Goal: Task Accomplishment & Management: Use online tool/utility

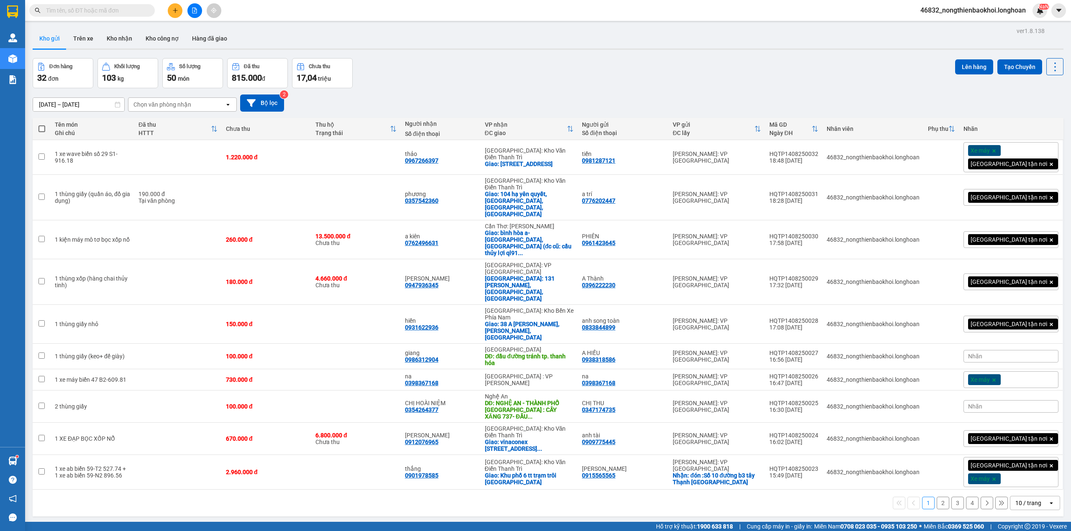
scroll to position [39, 0]
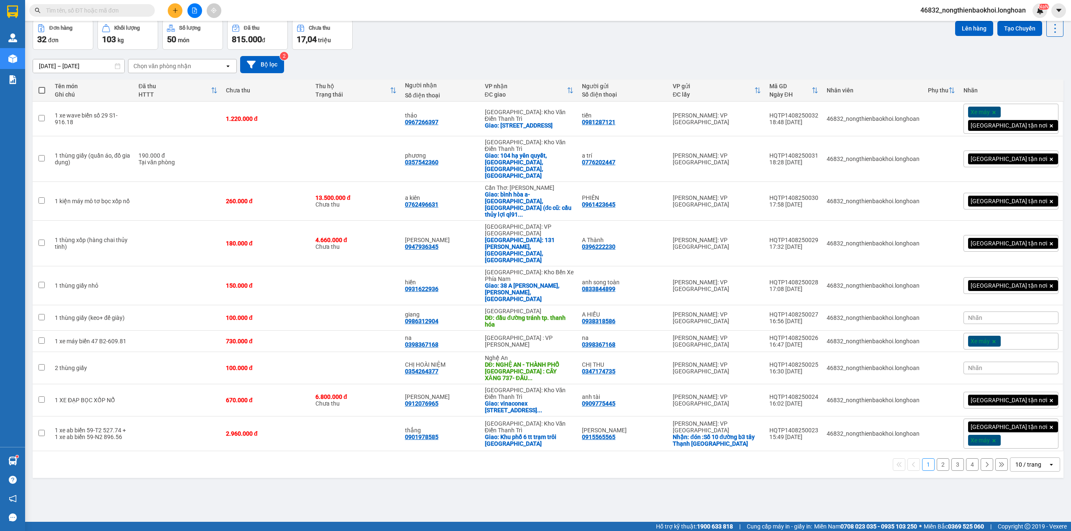
click at [290, 465] on div "ver 1.8.138 Kho gửi Trên xe Kho nhận Kho công nợ Hàng đã giao Đơn hàng 32 đơn K…" at bounding box center [548, 252] width 1038 height 531
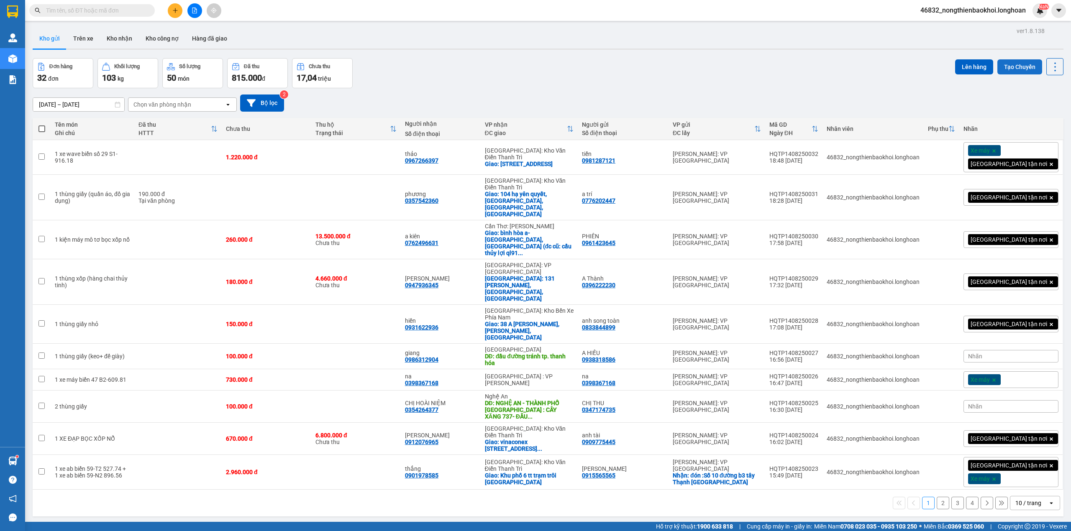
click at [1007, 63] on button "Tạo Chuyến" at bounding box center [1020, 66] width 45 height 15
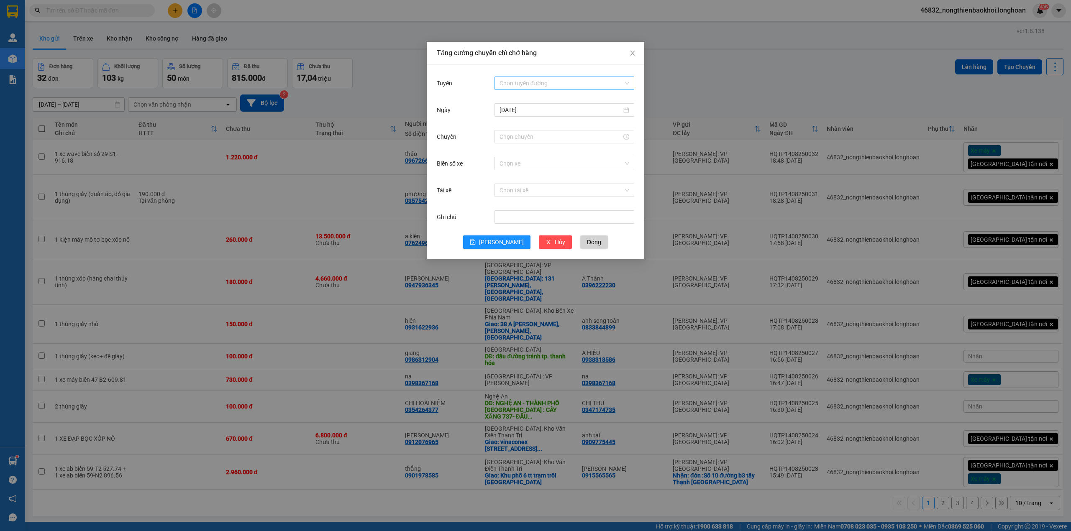
click at [546, 79] on input "Tuyến" at bounding box center [562, 83] width 124 height 13
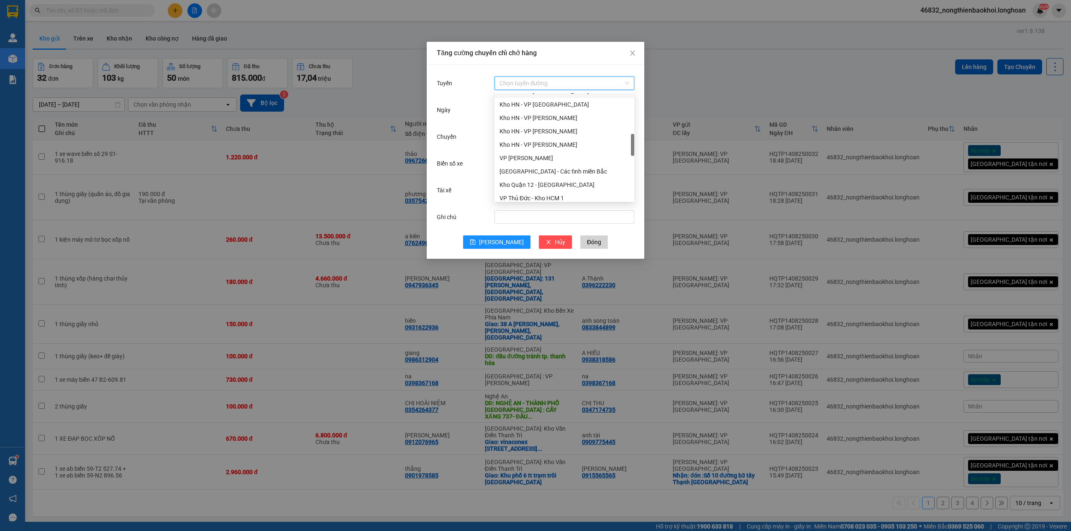
scroll to position [279, 0]
click at [550, 154] on div "VP Tân Phú - Kho HCM 1" at bounding box center [565, 155] width 130 height 9
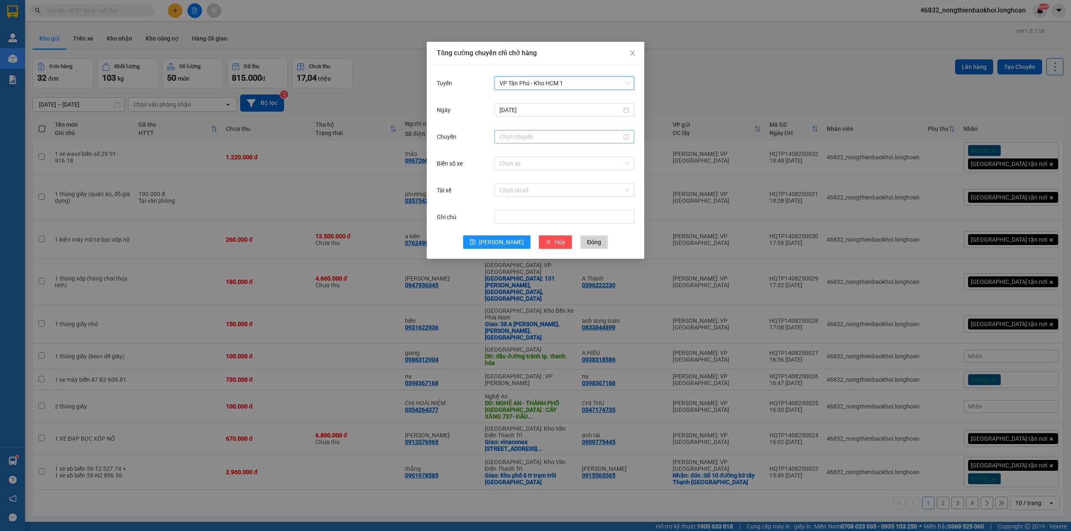
click at [536, 137] on input "Chuyến" at bounding box center [561, 136] width 122 height 9
click at [508, 165] on div "20" at bounding box center [506, 165] width 23 height 12
click at [531, 167] on div "30" at bounding box center [529, 170] width 23 height 12
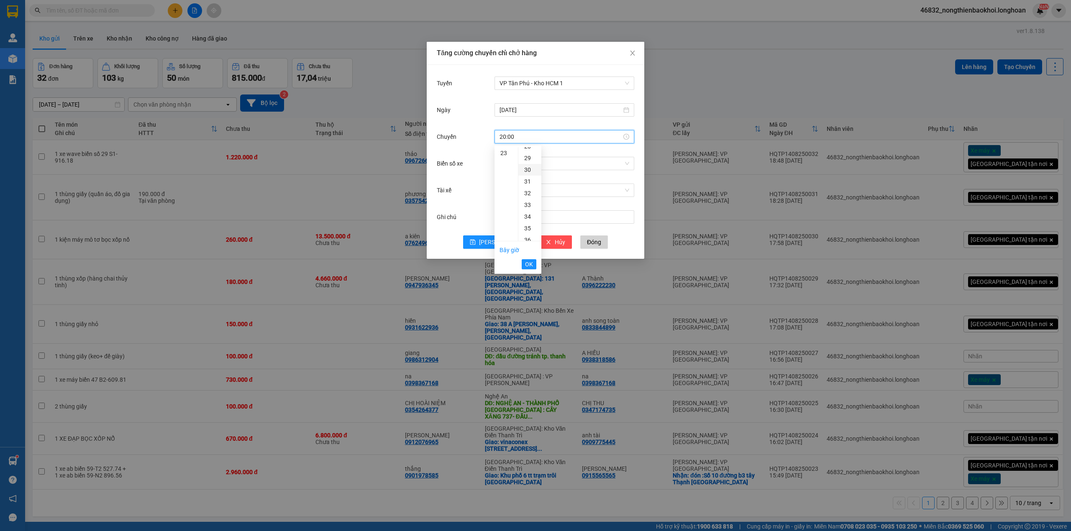
type input "20:30"
click at [530, 263] on span "OK" at bounding box center [529, 264] width 8 height 9
click at [545, 163] on input "Biển số xe" at bounding box center [562, 163] width 124 height 13
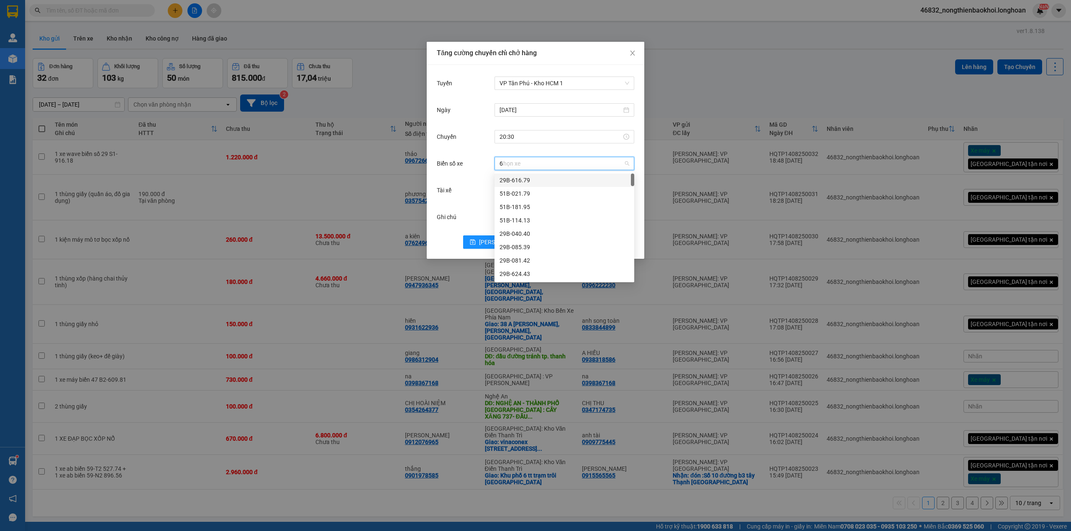
type input "67"
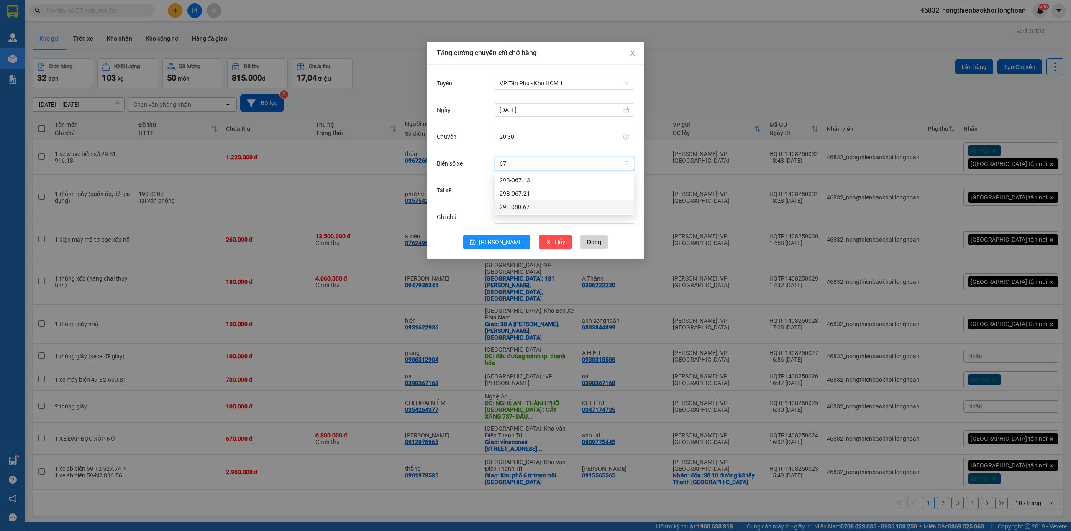
click at [529, 203] on div "29E-080.67" at bounding box center [565, 207] width 130 height 9
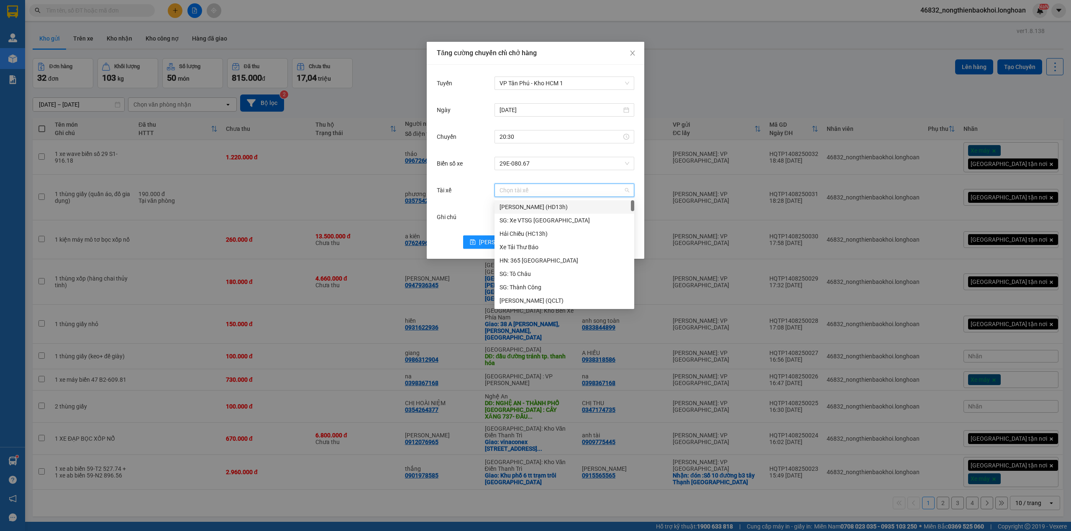
click at [531, 190] on input "Tài xế" at bounding box center [562, 190] width 124 height 13
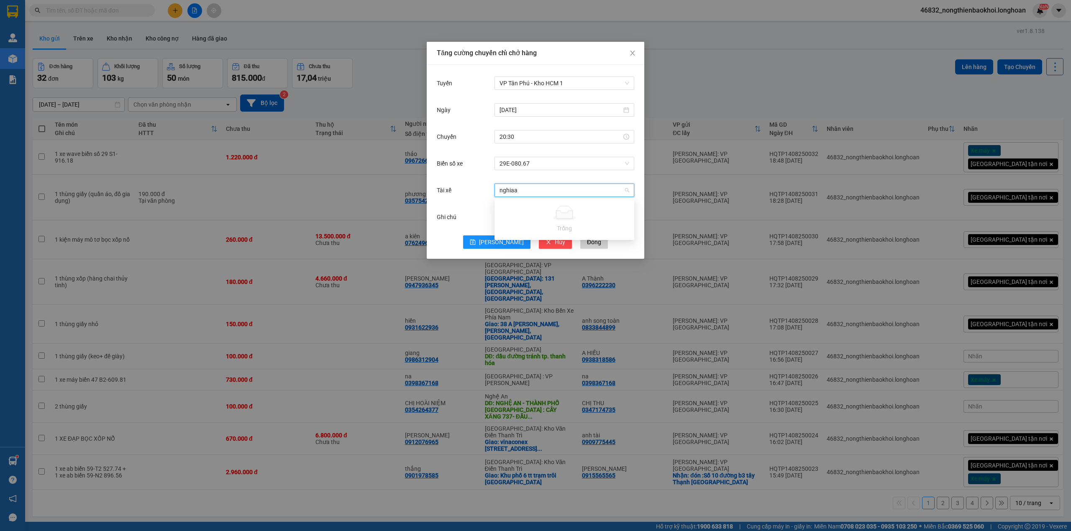
type input "nghia"
click at [526, 205] on div "Nguyễn Văn Nghĩa" at bounding box center [565, 207] width 130 height 9
click at [499, 244] on span "Lưu" at bounding box center [501, 242] width 45 height 9
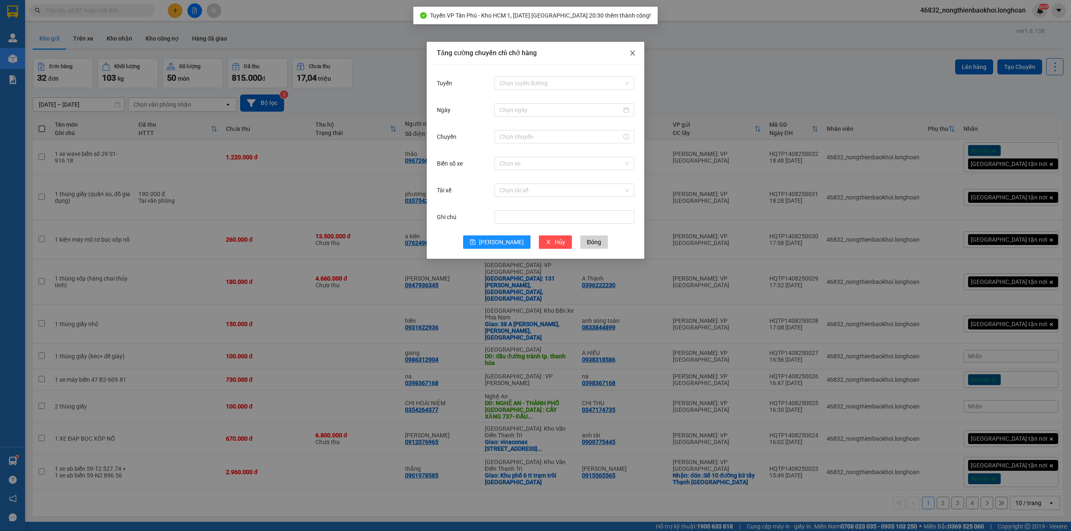
click at [638, 58] on span "Close" at bounding box center [632, 53] width 23 height 23
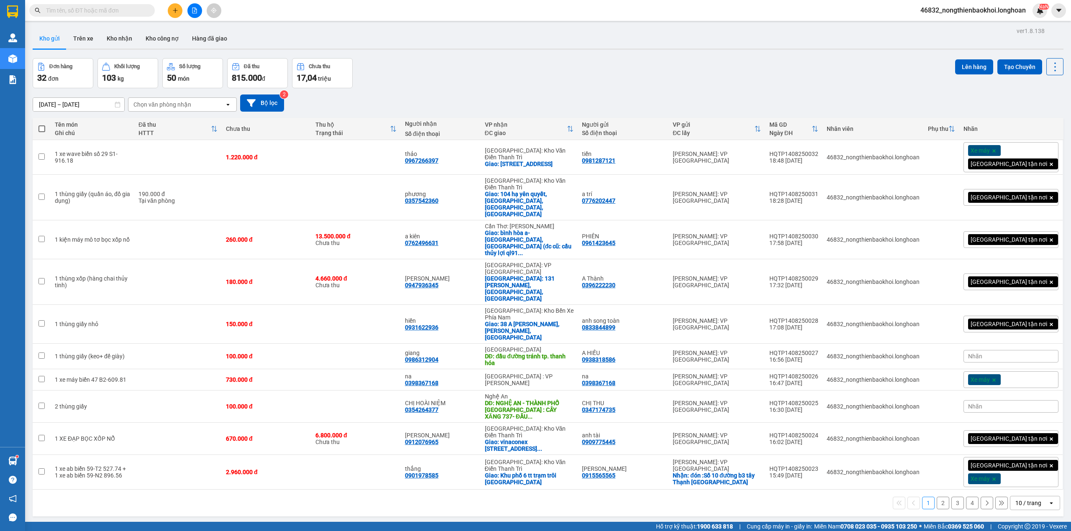
click at [1048, 500] on icon "open" at bounding box center [1051, 503] width 7 height 7
click at [1033, 393] on div "80 / trang" at bounding box center [1027, 399] width 50 height 15
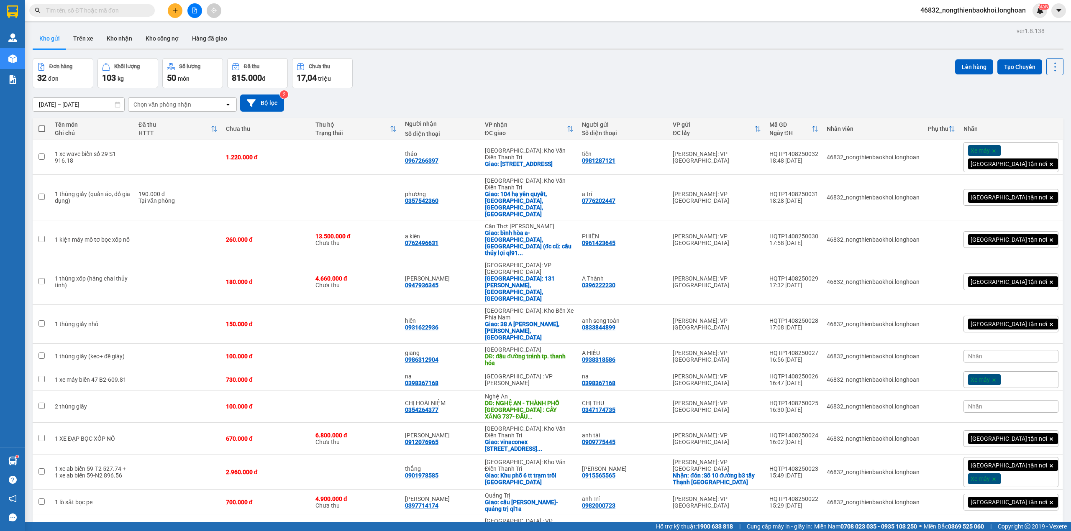
click at [39, 129] on span at bounding box center [42, 129] width 7 height 7
click at [42, 125] on input "checkbox" at bounding box center [42, 125] width 0 height 0
checkbox input "true"
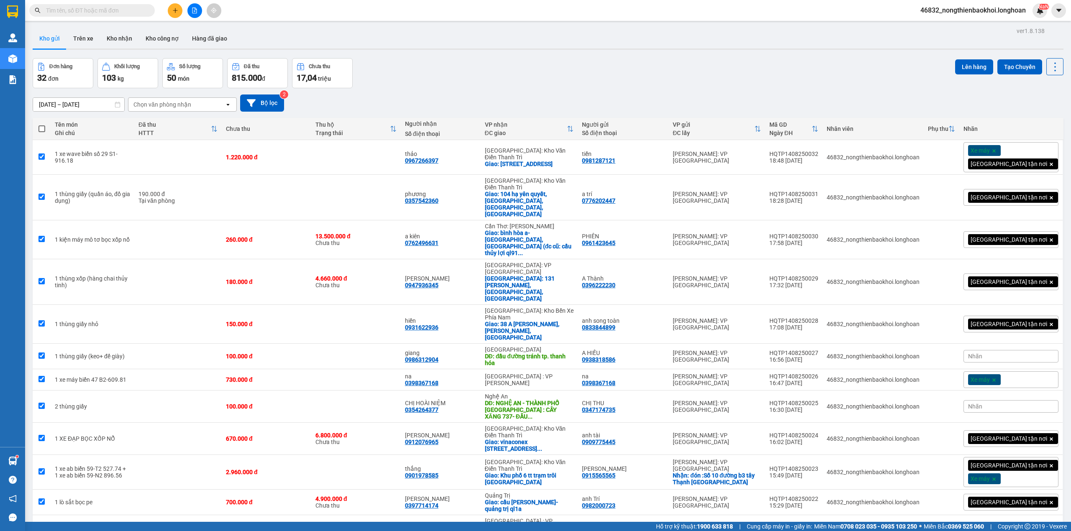
checkbox input "true"
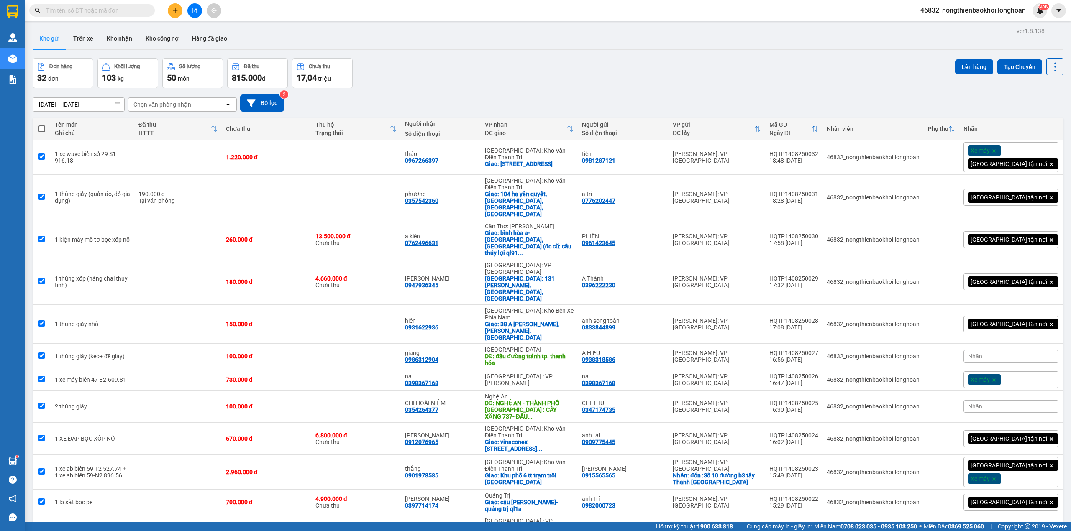
checkbox input "true"
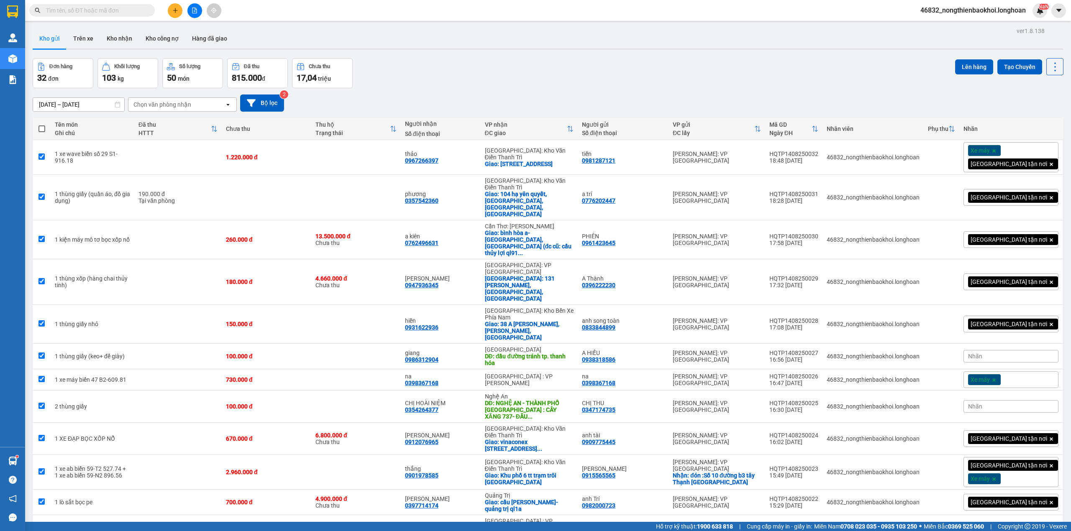
checkbox input "true"
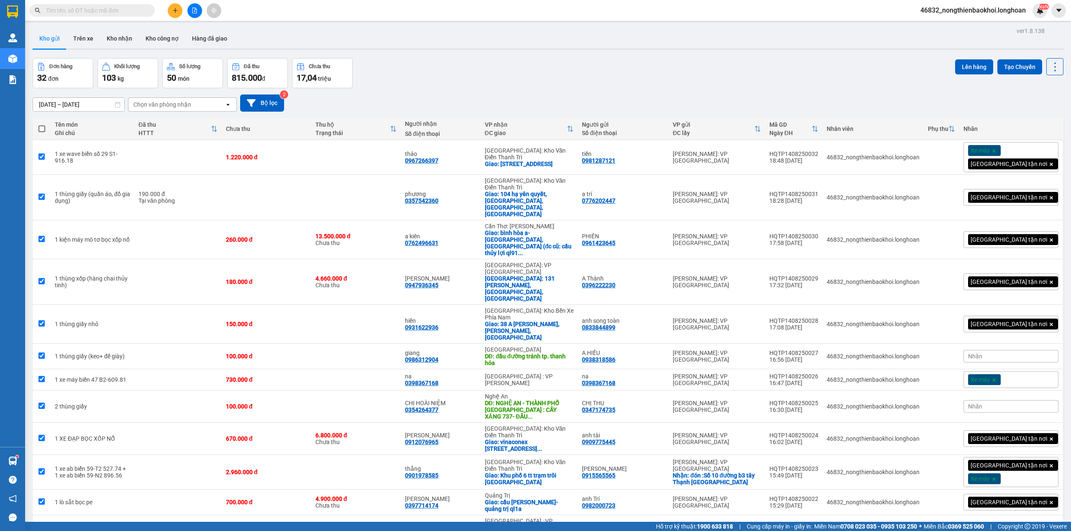
checkbox input "true"
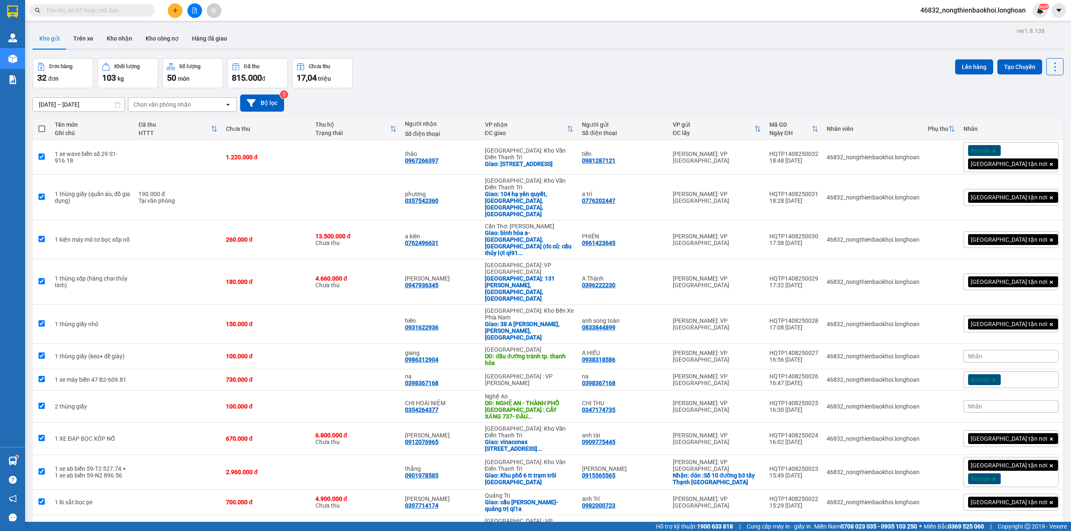
checkbox input "true"
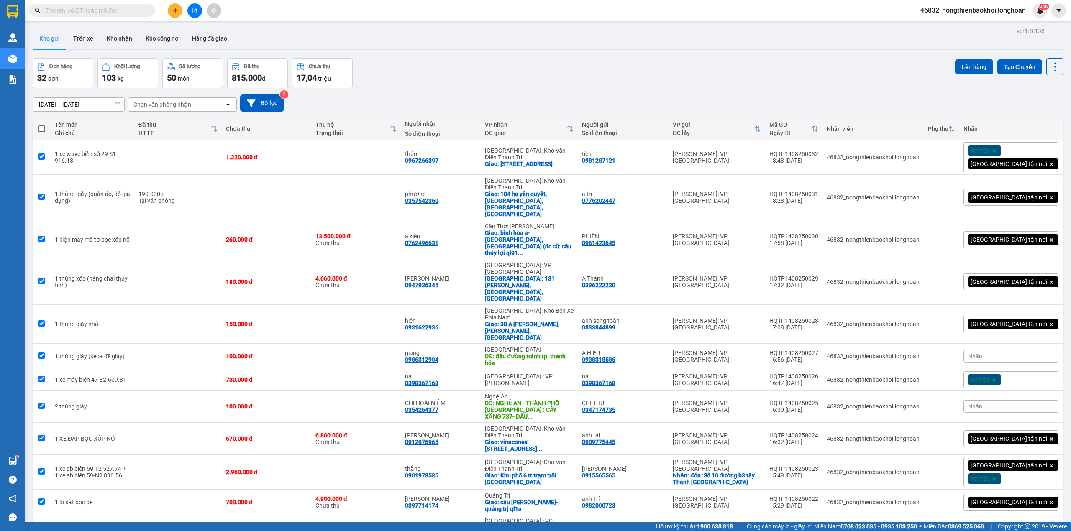
checkbox input "true"
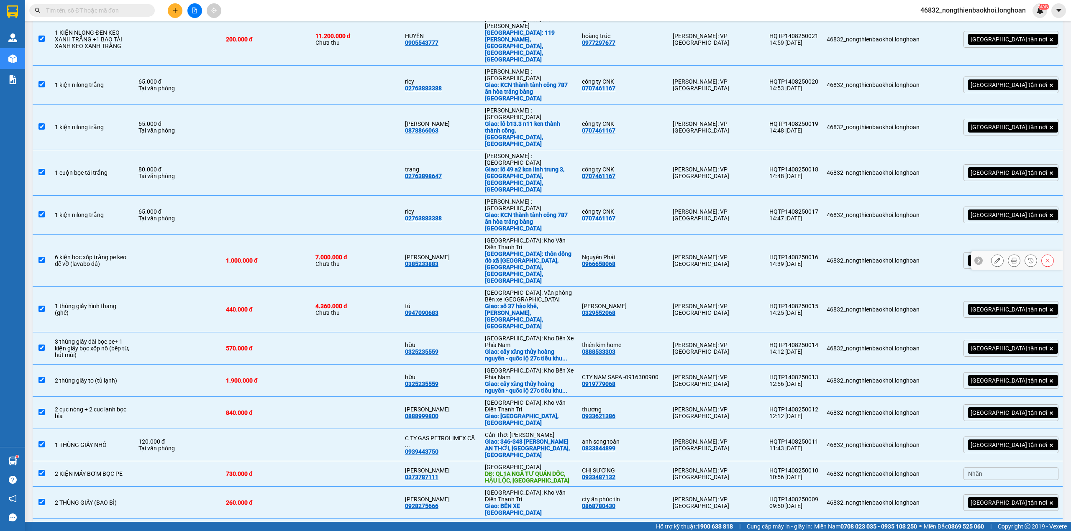
scroll to position [508, 0]
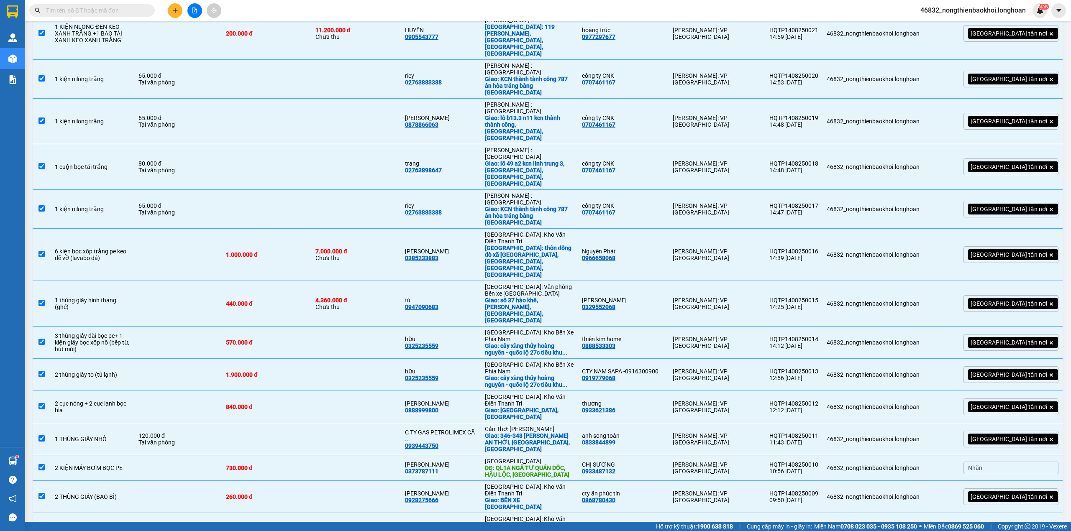
checkbox input "false"
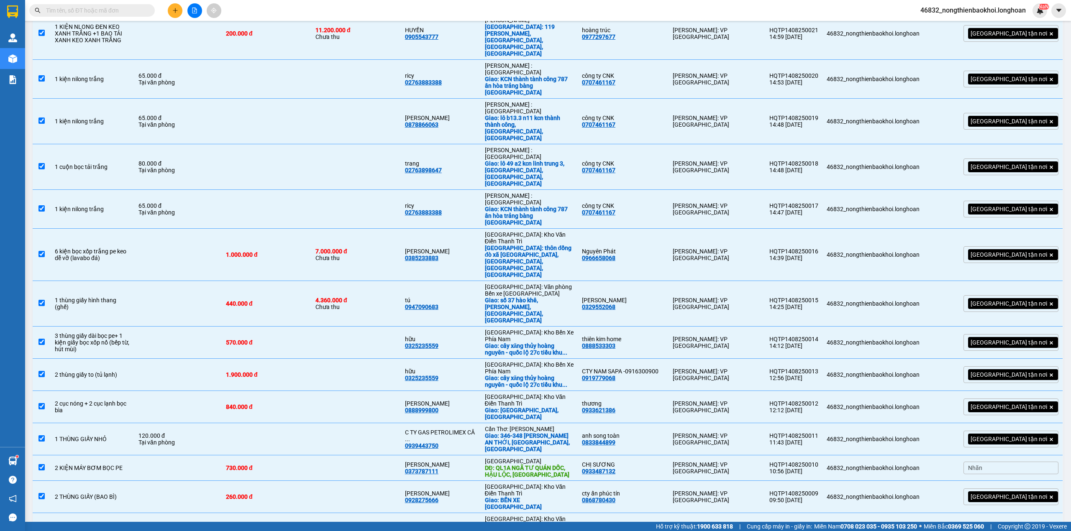
checkbox input "true"
click at [359, 513] on td at bounding box center [356, 532] width 90 height 39
checkbox input "false"
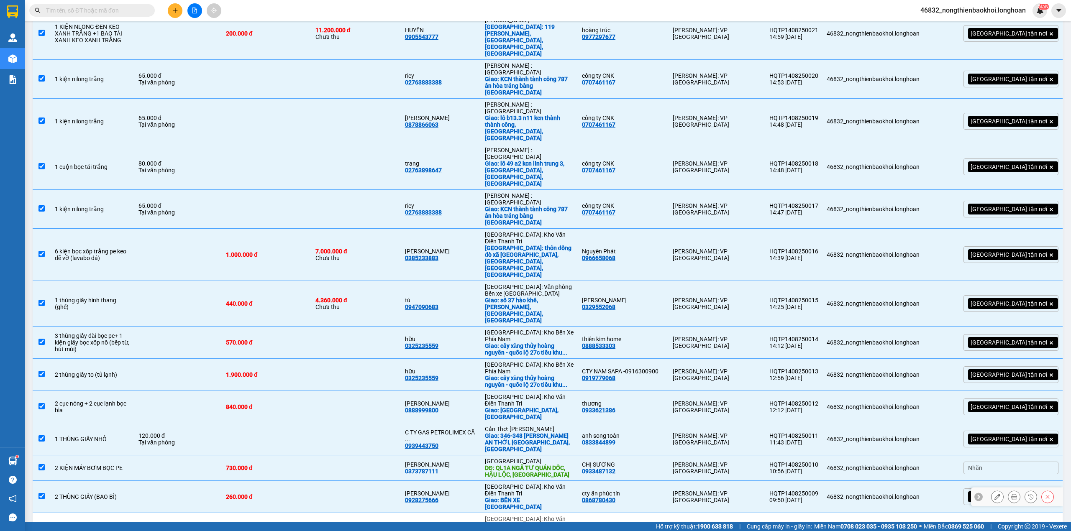
click at [361, 481] on td at bounding box center [356, 497] width 90 height 32
checkbox input "false"
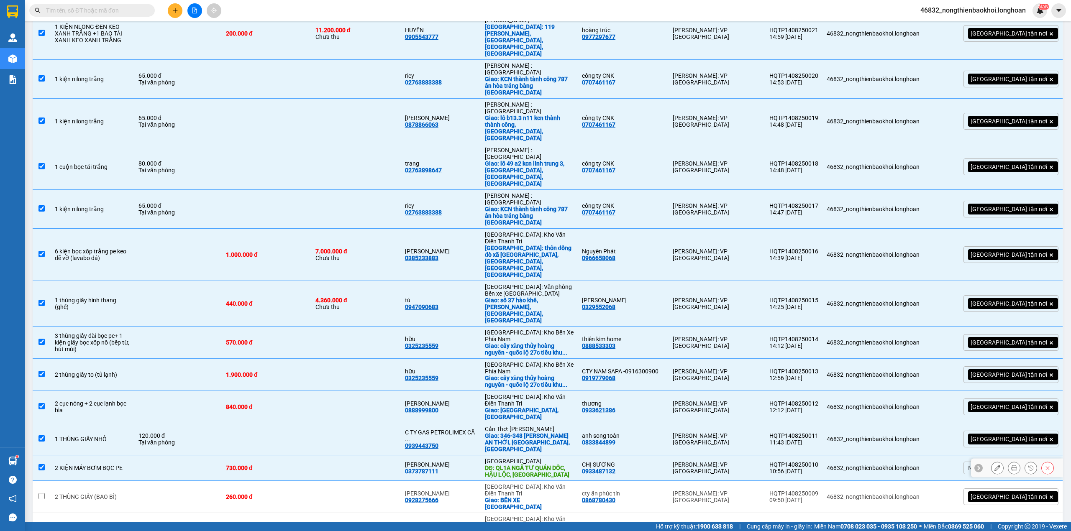
click at [334, 456] on td at bounding box center [356, 469] width 90 height 26
checkbox input "false"
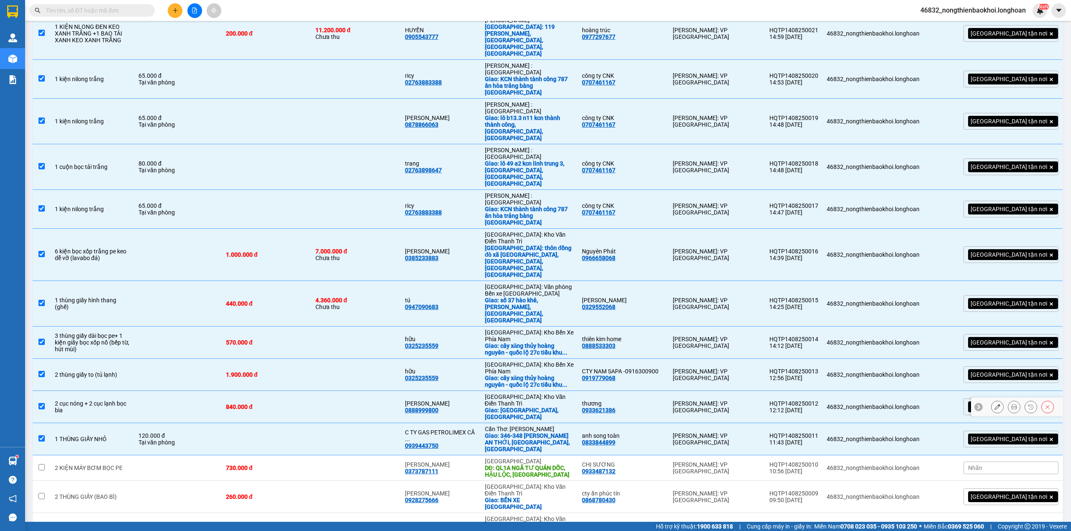
click at [347, 391] on td at bounding box center [356, 407] width 90 height 32
checkbox input "false"
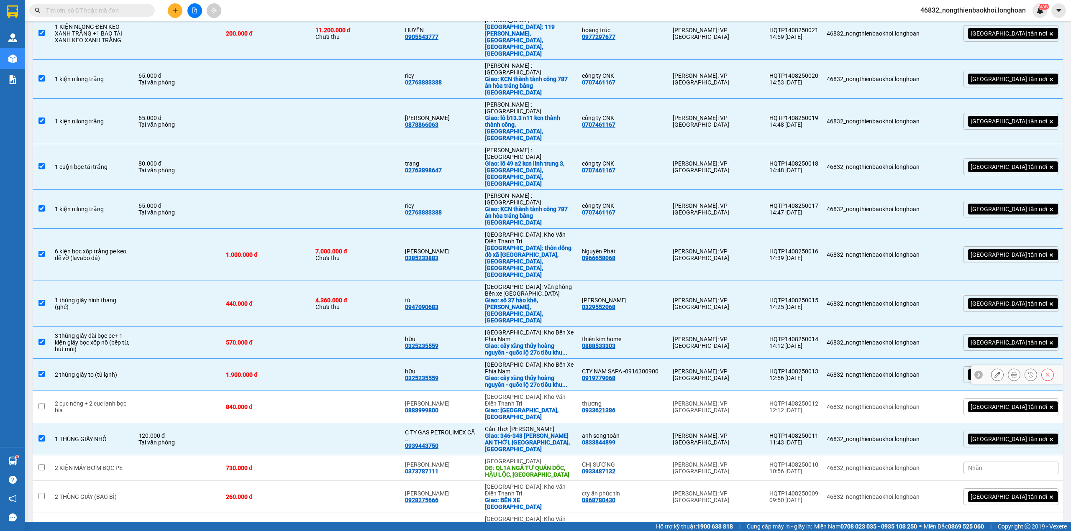
click at [352, 359] on td at bounding box center [356, 375] width 90 height 32
checkbox input "false"
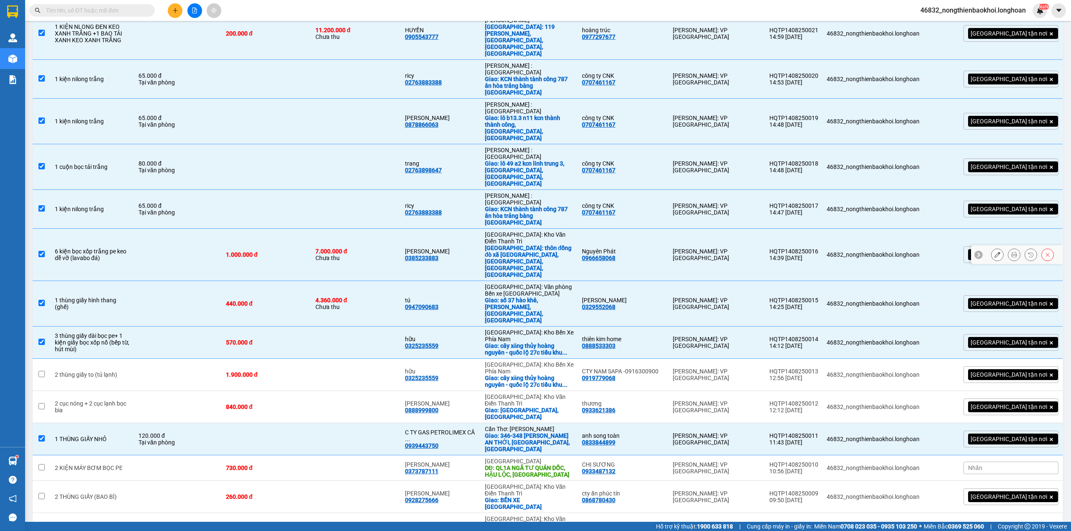
click at [285, 252] on div "1.000.000 đ" at bounding box center [266, 255] width 81 height 7
checkbox input "false"
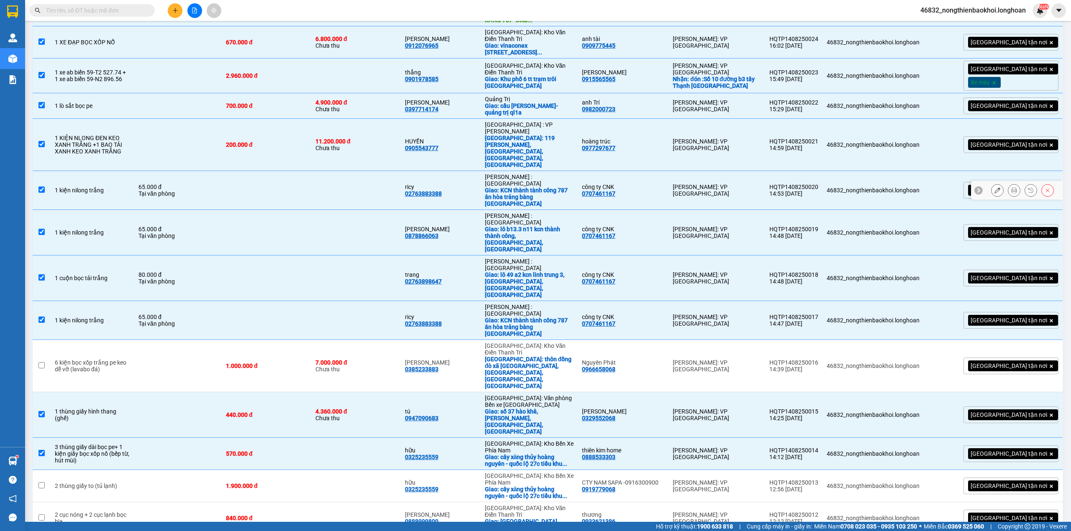
scroll to position [341, 0]
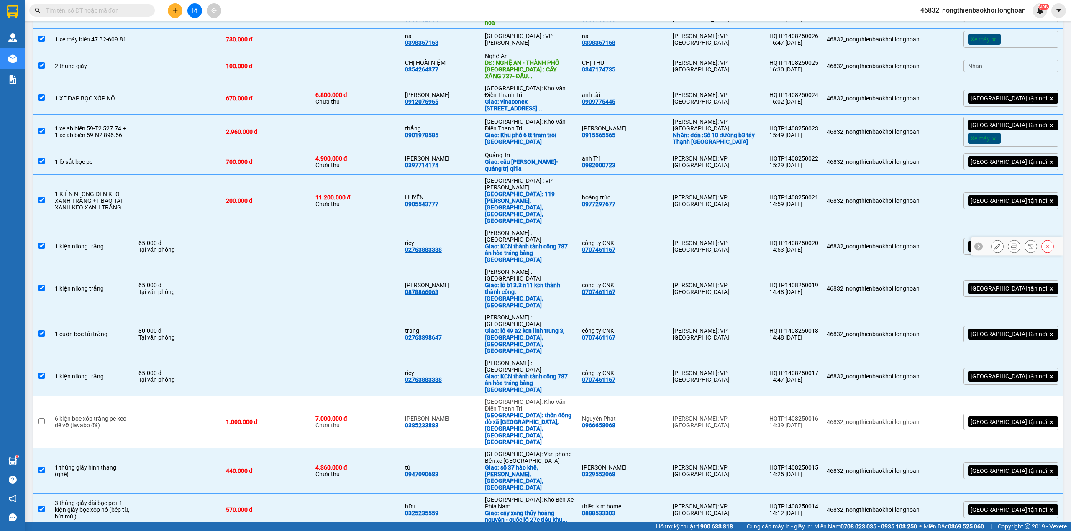
click at [206, 246] on div "Tại văn phòng" at bounding box center [178, 249] width 79 height 7
checkbox input "false"
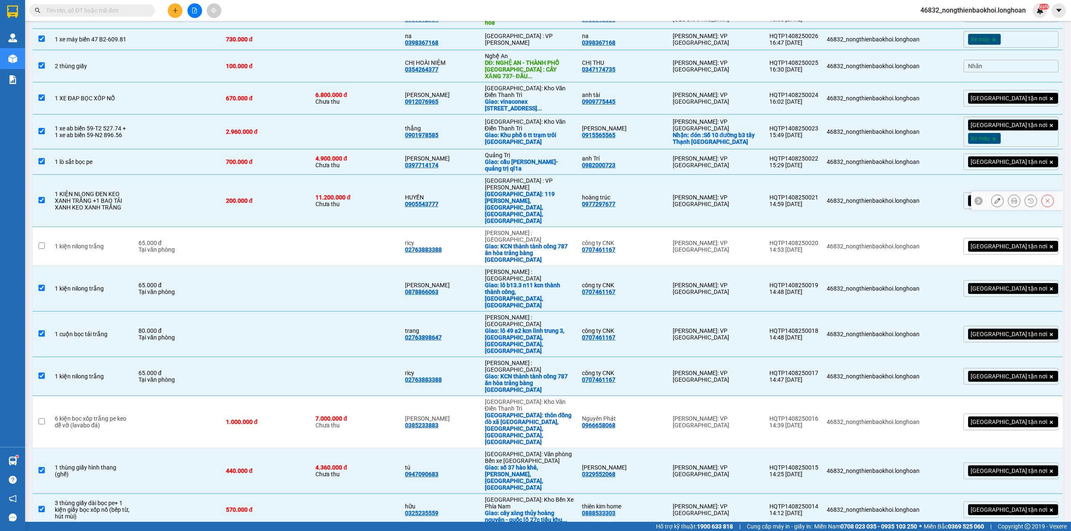
scroll to position [285, 0]
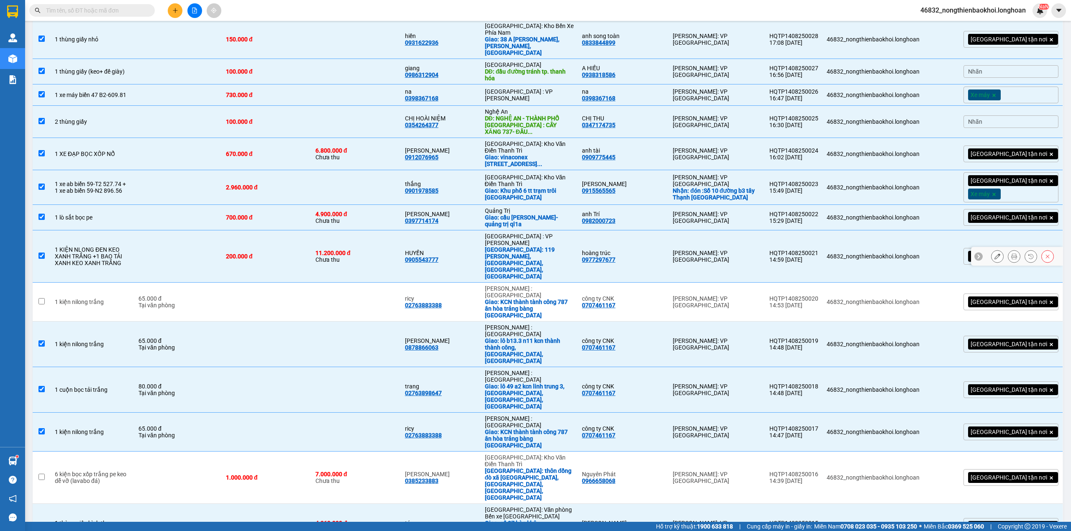
click at [187, 231] on td at bounding box center [177, 257] width 87 height 52
checkbox input "false"
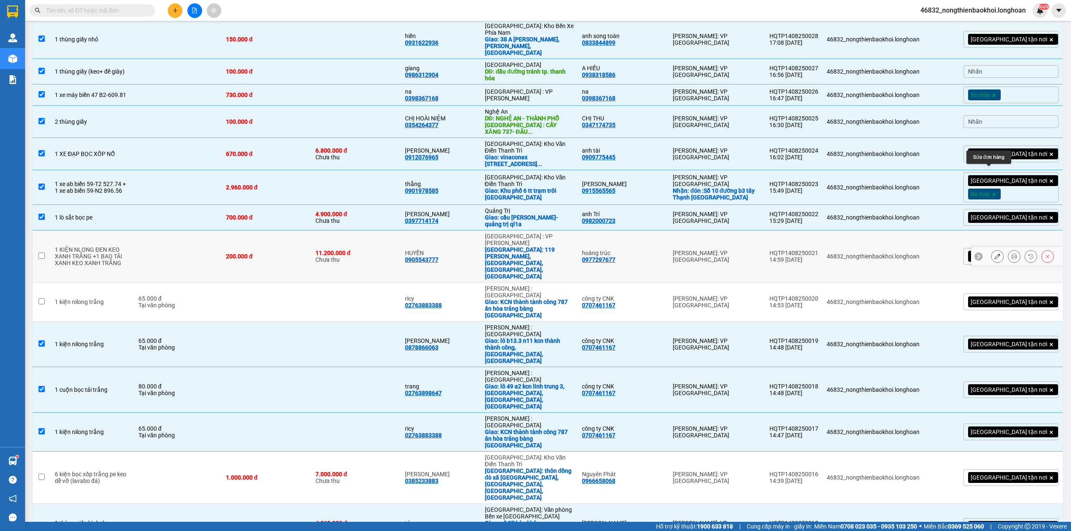
click at [992, 249] on button at bounding box center [998, 256] width 12 height 15
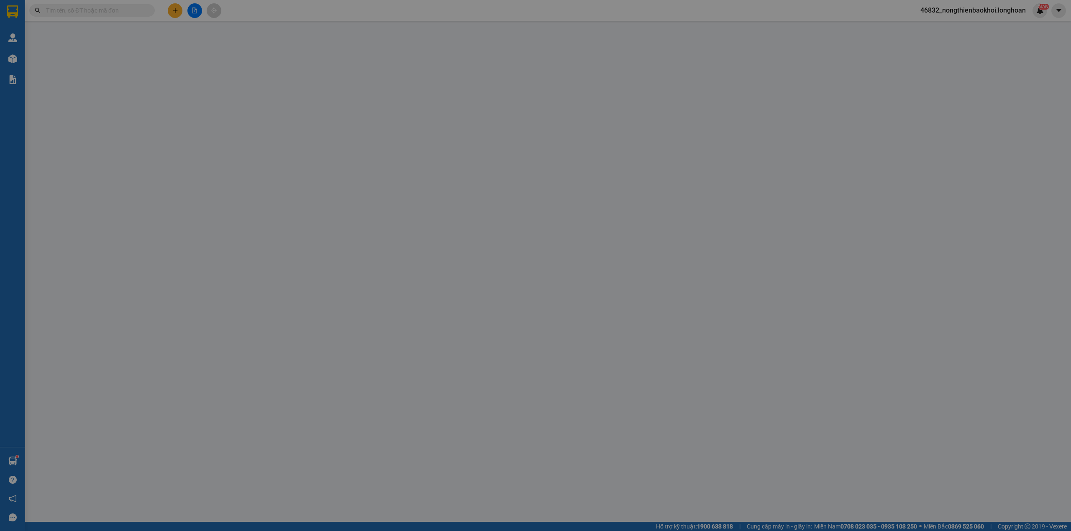
type input "0977297677"
type input "hoàng trúc"
type input "0905543777"
type input "HUYỀN"
checkbox input "true"
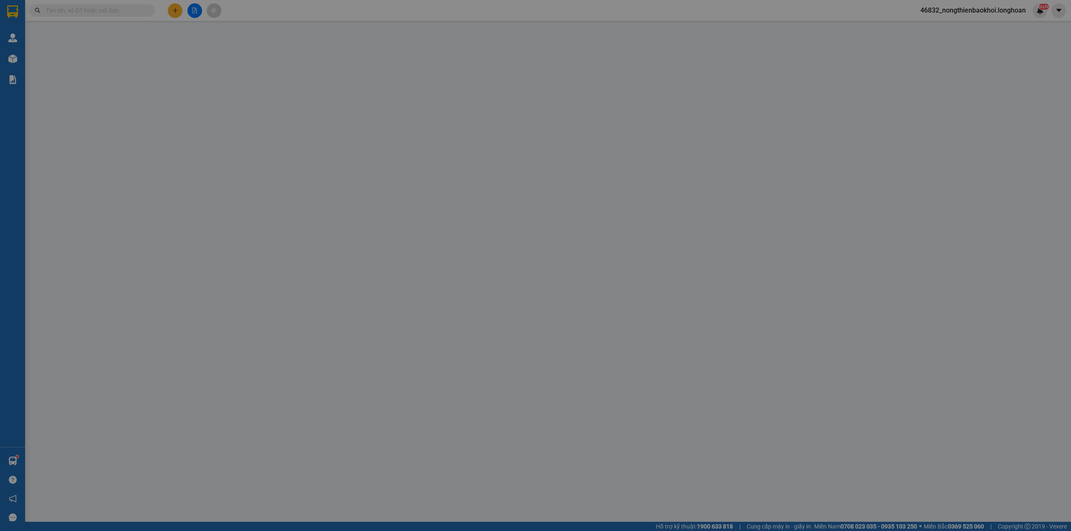
type input "119 TRẦN PHÚ, HẢI CHÂU 1, HẢI CHÂU, ĐÀ NẴNG"
type input "200.000"
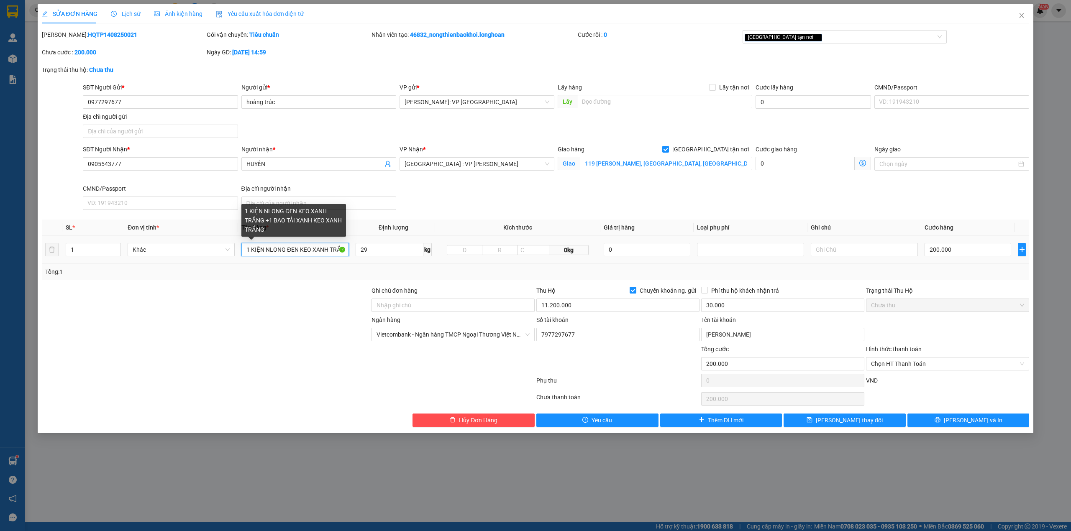
click at [320, 246] on input "1 KIỆN NLONG ĐEN KEO XANH TRẮNG +1 BAO TẢI XANH KEO XANH TRẮNG" at bounding box center [294, 249] width 107 height 13
type input "1 KIỆN NLONG ĐEN KEO XANH TRẮNG"
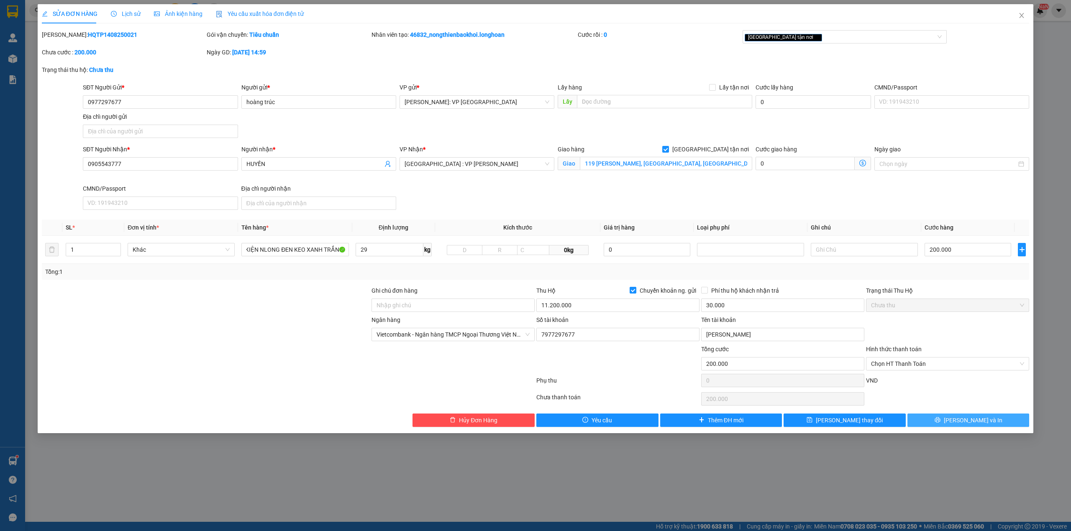
scroll to position [0, 0]
click at [959, 424] on button "Lưu và In" at bounding box center [969, 420] width 122 height 13
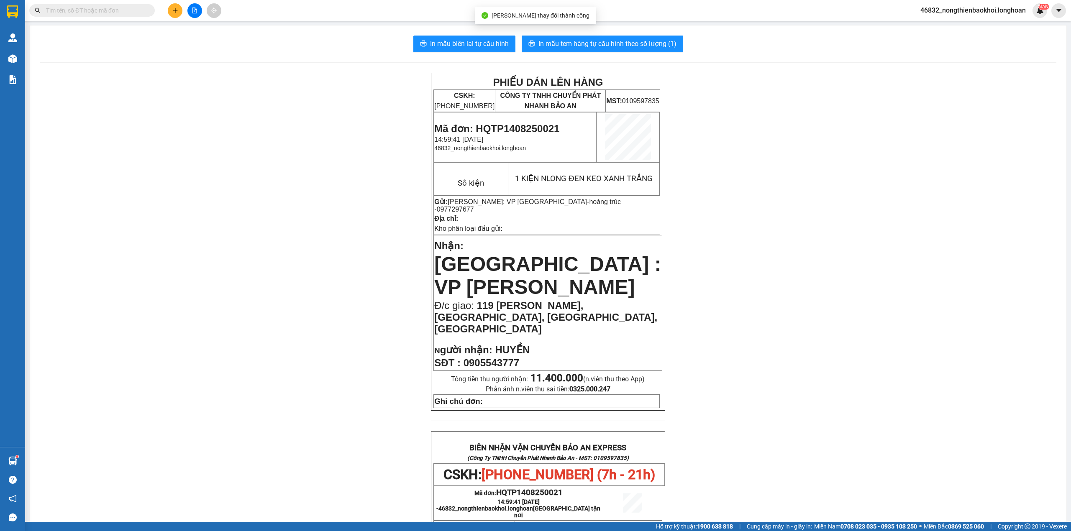
click at [348, 294] on div "PHIẾU DÁN LÊN HÀNG CSKH: 1900.06.88.33 CÔNG TY TNHH CHUYỂN PHÁT NHANH BẢO AN MS…" at bounding box center [548, 481] width 1017 height 817
click at [352, 162] on div "PHIẾU DÁN LÊN HÀNG CSKH: 1900.06.88.33 CÔNG TY TNHH CHUYỂN PHÁT NHANH BẢO AN MS…" at bounding box center [548, 481] width 1017 height 817
click at [625, 44] on span "In mẫu tem hàng tự cấu hình theo số lượng (1)" at bounding box center [608, 44] width 138 height 10
click at [300, 315] on div "PHIẾU DÁN LÊN HÀNG CSKH: 1900.06.88.33 CÔNG TY TNHH CHUYỂN PHÁT NHANH BẢO AN MS…" at bounding box center [548, 481] width 1017 height 817
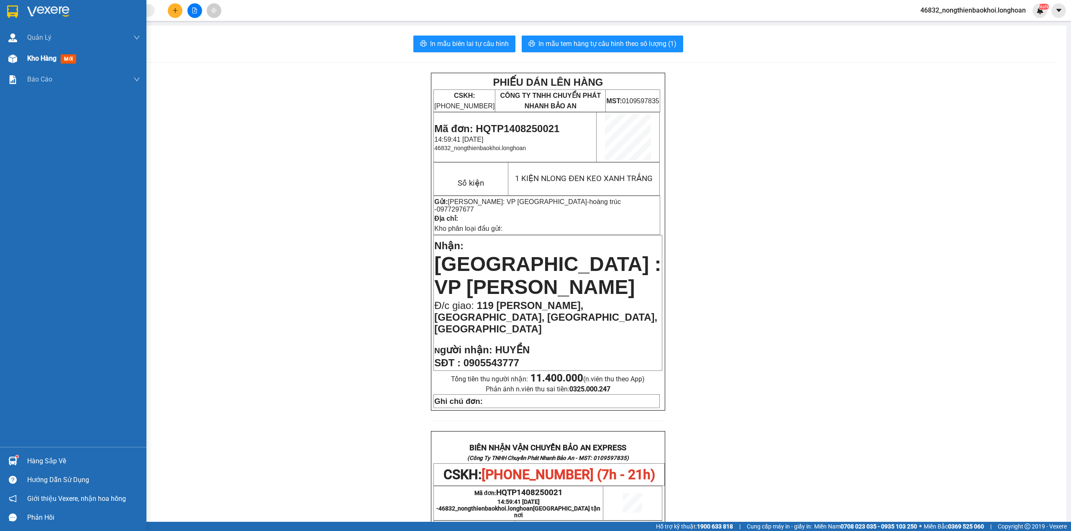
click at [24, 57] on div "Kho hàng mới" at bounding box center [73, 58] width 146 height 21
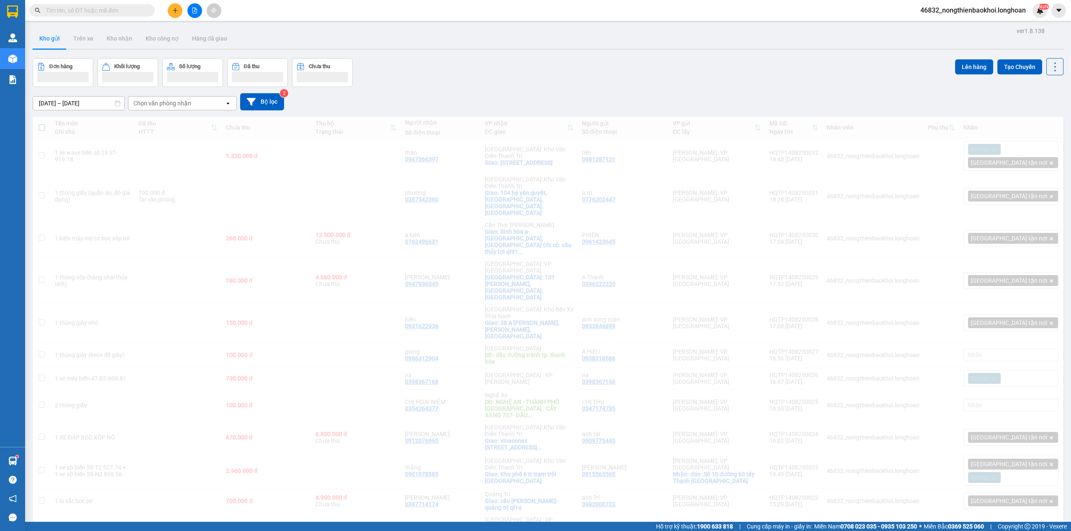
click at [442, 79] on div "Đơn hàng Khối lượng Số lượng Đã thu Chưa thu Lên hàng Tạo Chuyến" at bounding box center [548, 72] width 1031 height 29
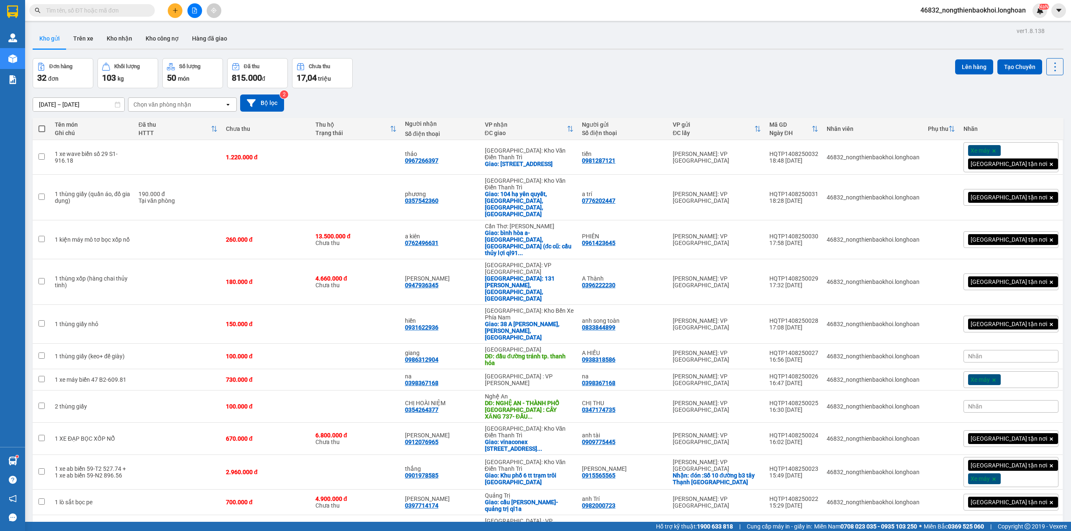
click at [43, 127] on span at bounding box center [42, 129] width 7 height 7
click at [42, 125] on input "checkbox" at bounding box center [42, 125] width 0 height 0
checkbox input "true"
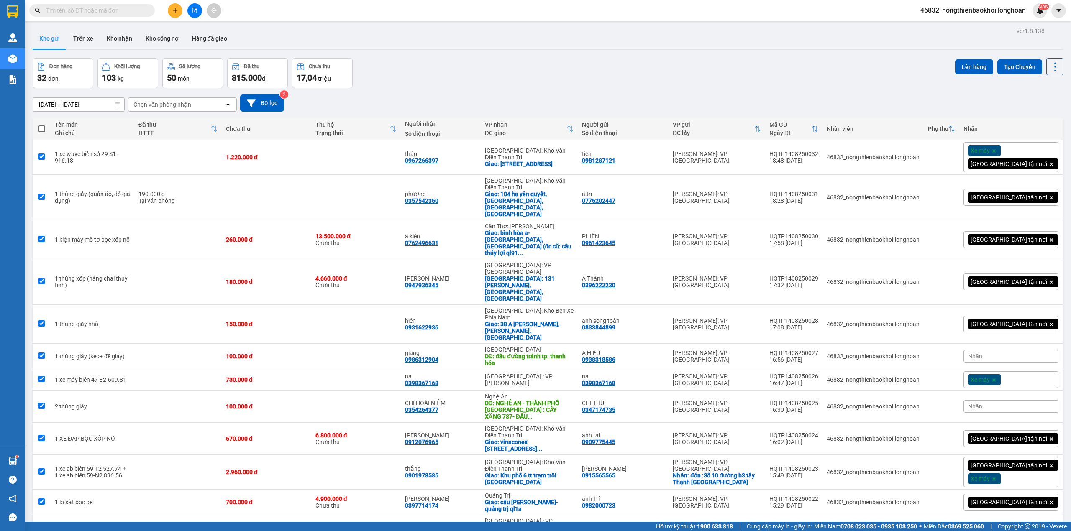
checkbox input "true"
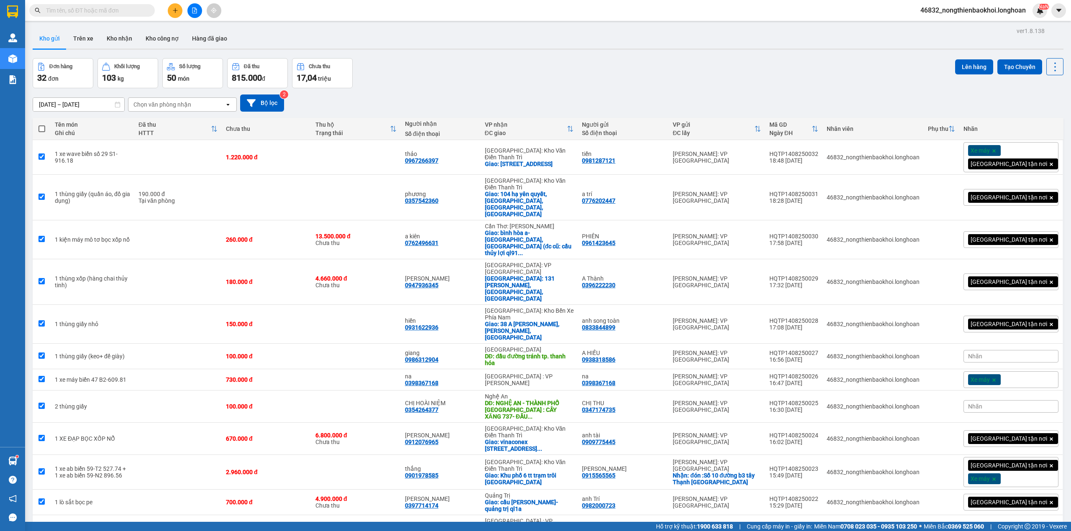
checkbox input "true"
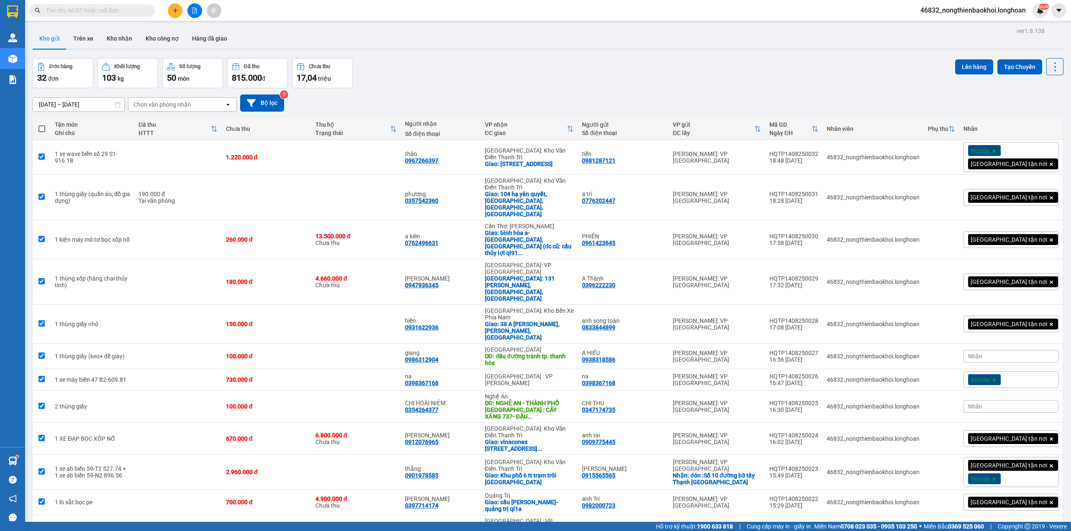
checkbox input "true"
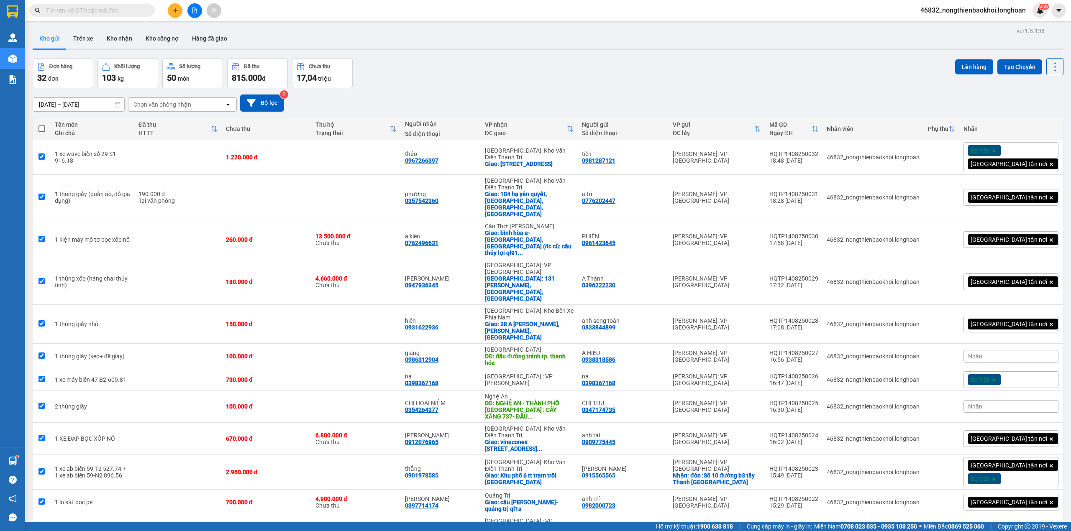
checkbox input "true"
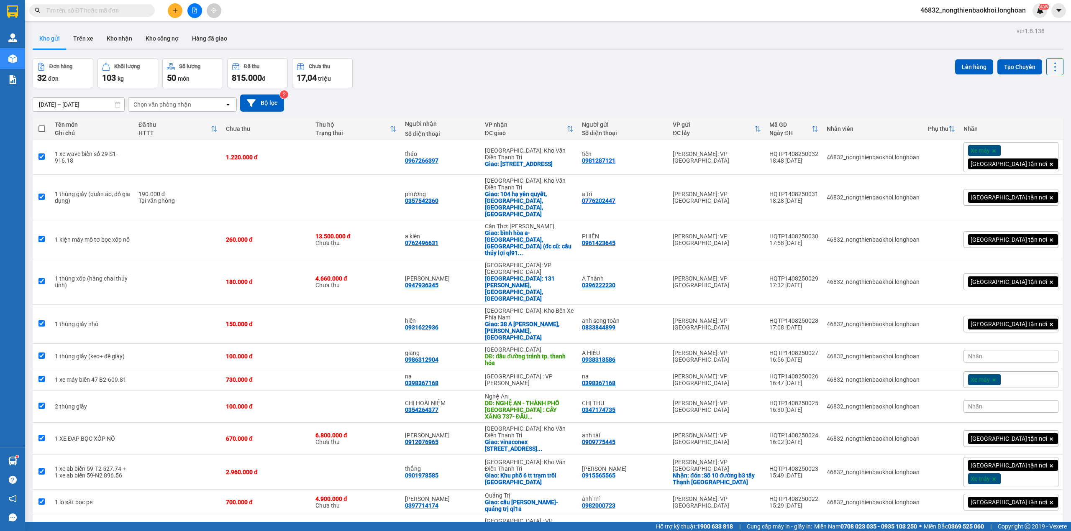
checkbox input "true"
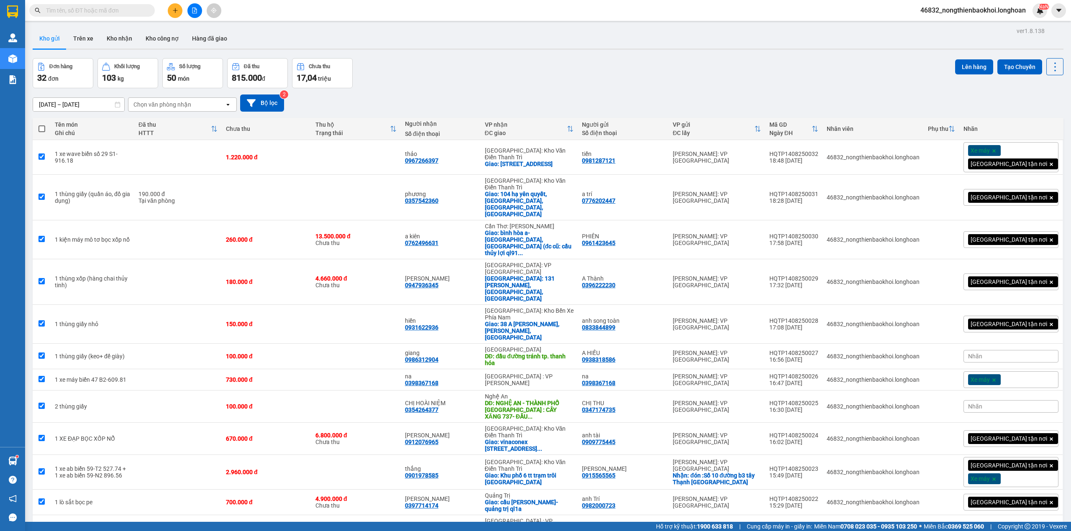
checkbox input "true"
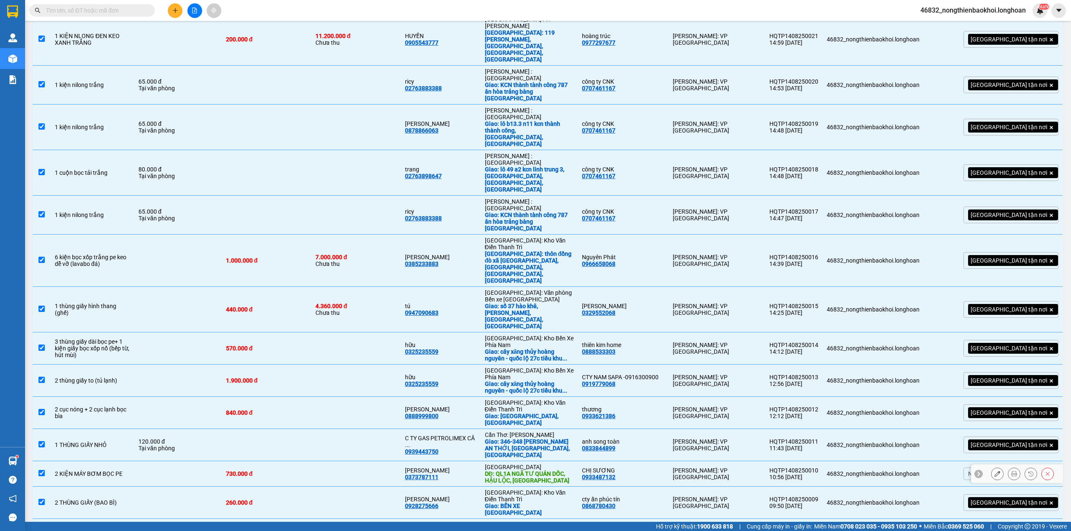
scroll to position [508, 0]
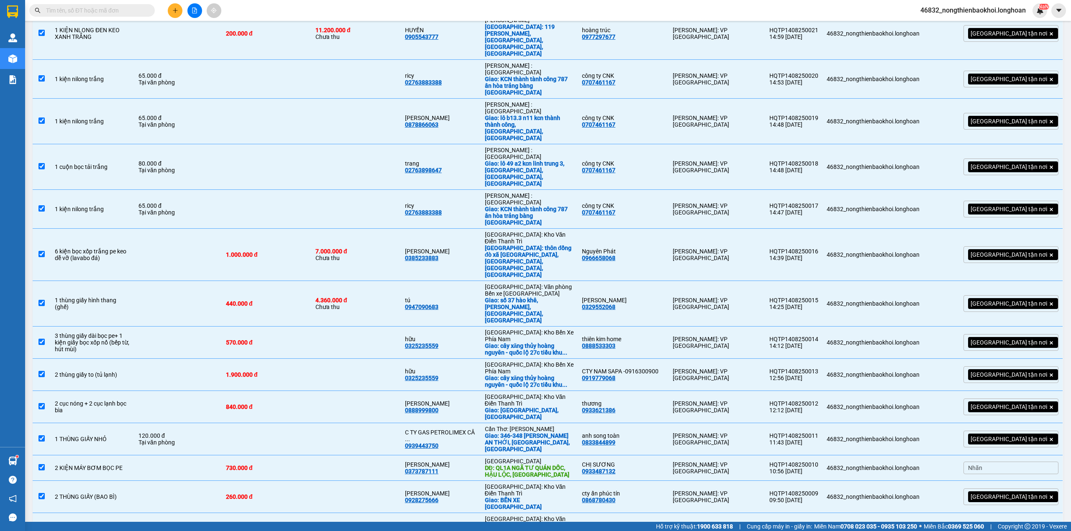
checkbox input "false"
click at [185, 481] on td at bounding box center [177, 497] width 87 height 32
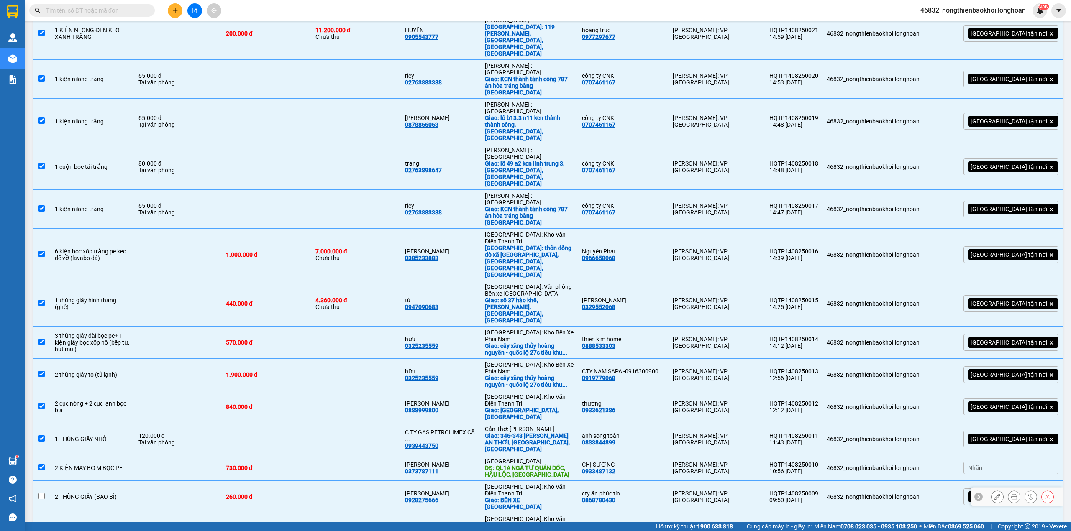
checkbox input "false"
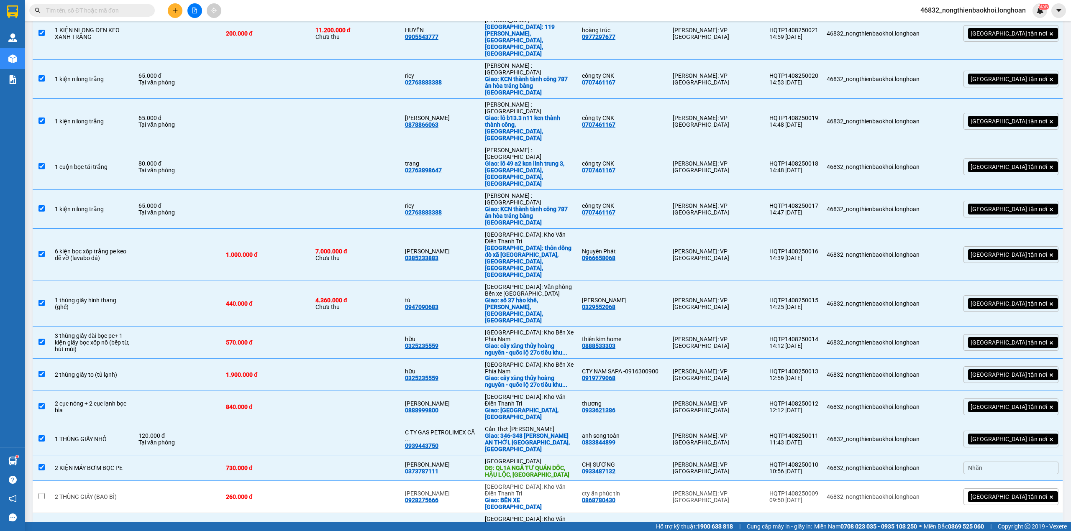
click at [191, 513] on td at bounding box center [177, 532] width 87 height 39
checkbox input "false"
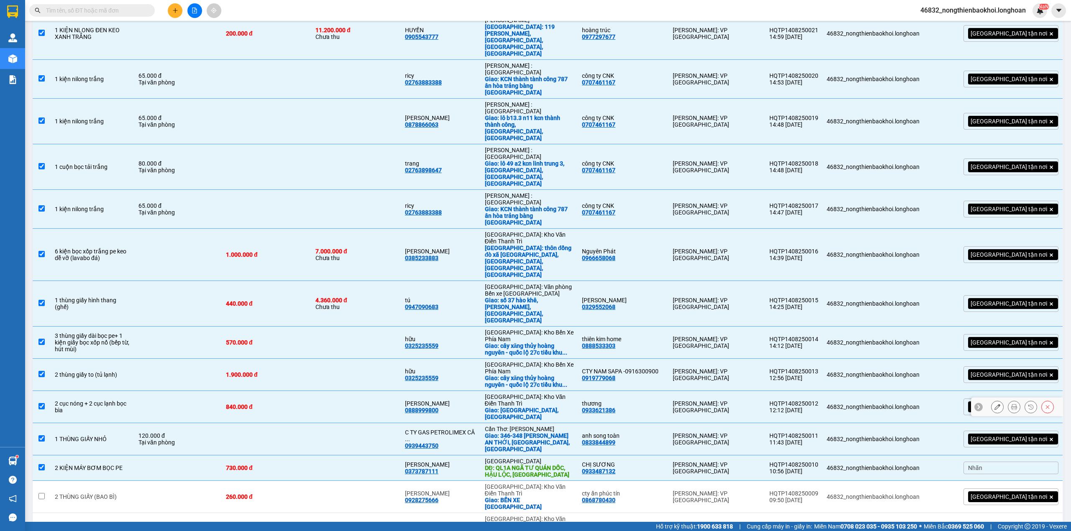
click at [198, 391] on td at bounding box center [177, 407] width 87 height 32
checkbox input "false"
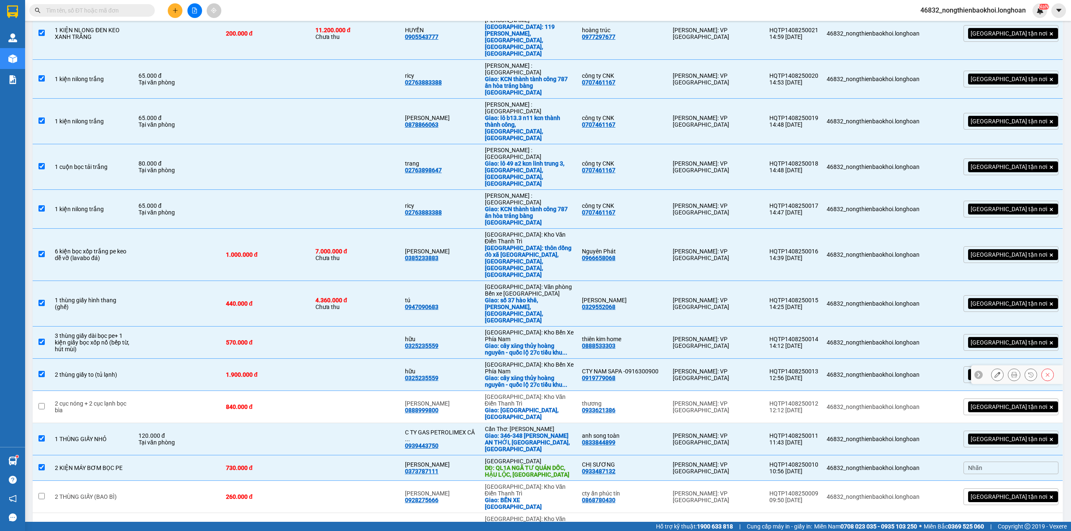
click at [206, 359] on td at bounding box center [177, 375] width 87 height 32
checkbox input "false"
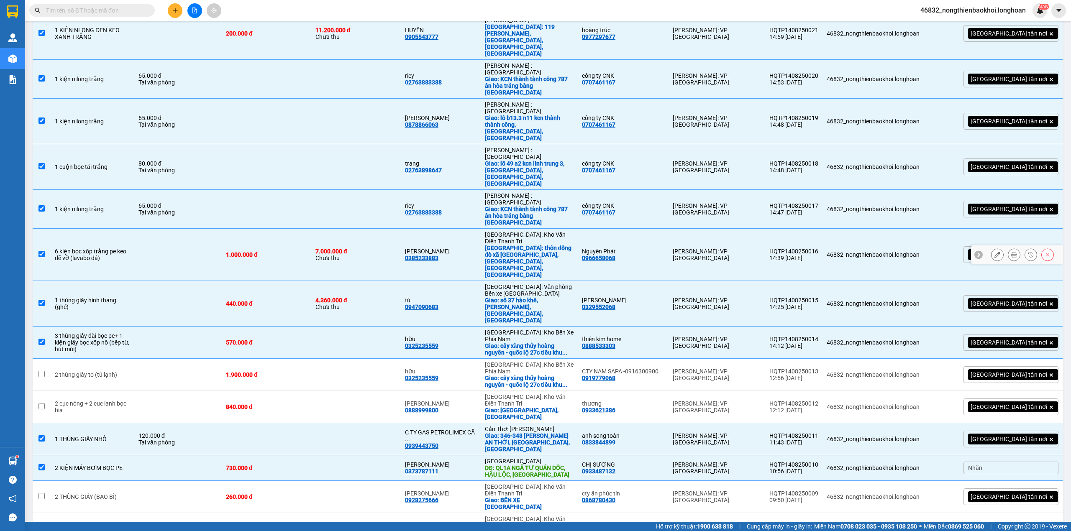
click at [222, 229] on td at bounding box center [177, 255] width 87 height 52
checkbox input "false"
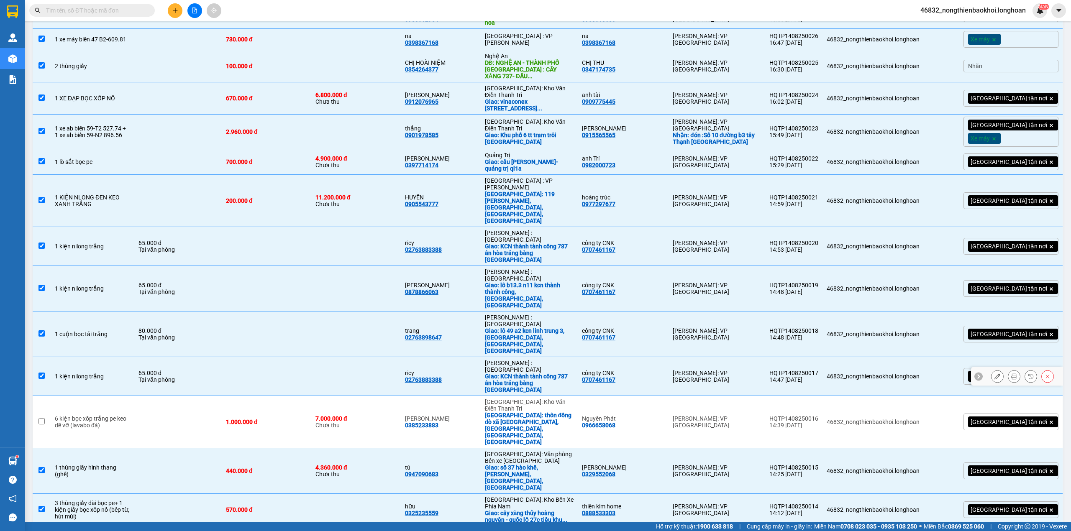
scroll to position [173, 0]
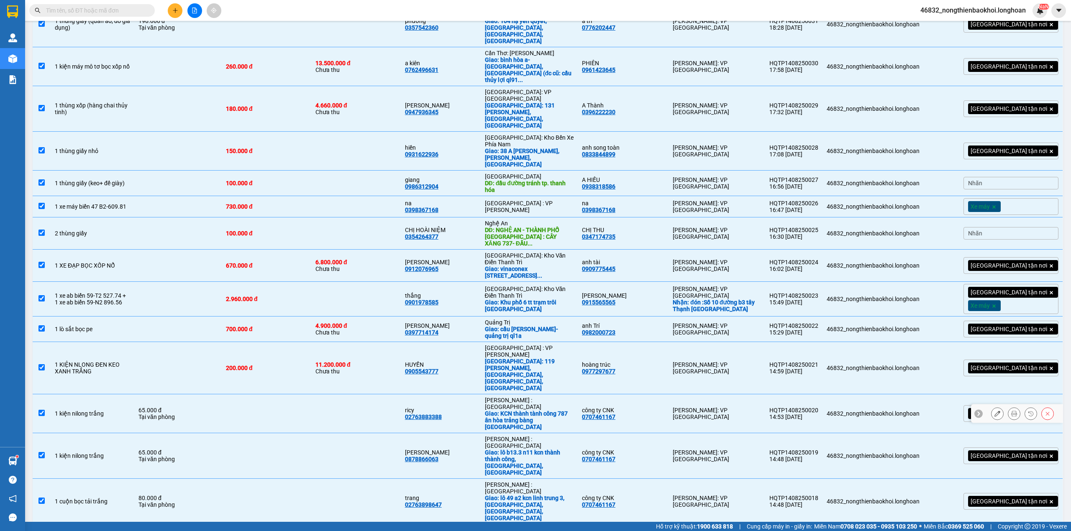
click at [180, 395] on td "65.000 đ Tại văn phòng" at bounding box center [177, 414] width 87 height 39
checkbox input "false"
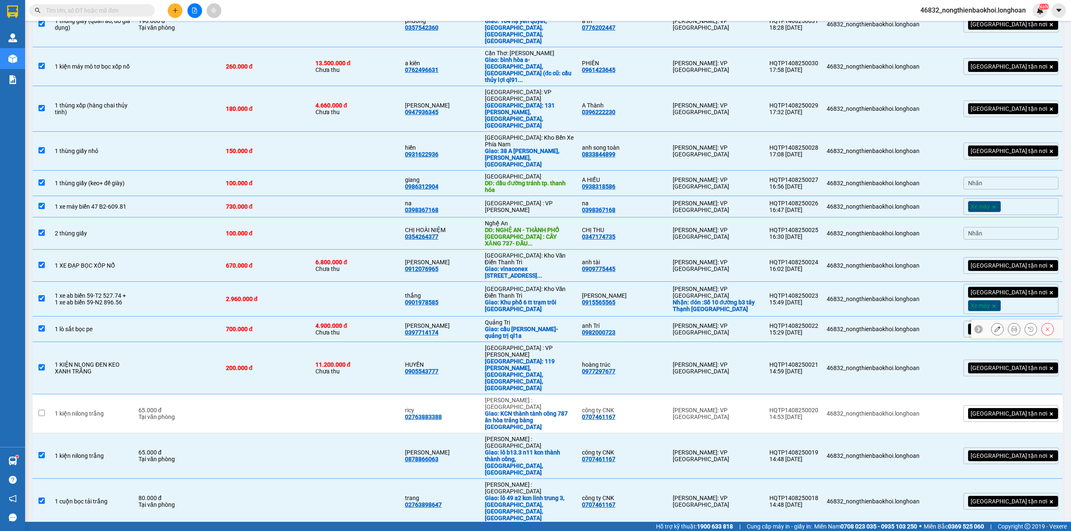
click at [170, 317] on td at bounding box center [177, 330] width 87 height 26
checkbox input "false"
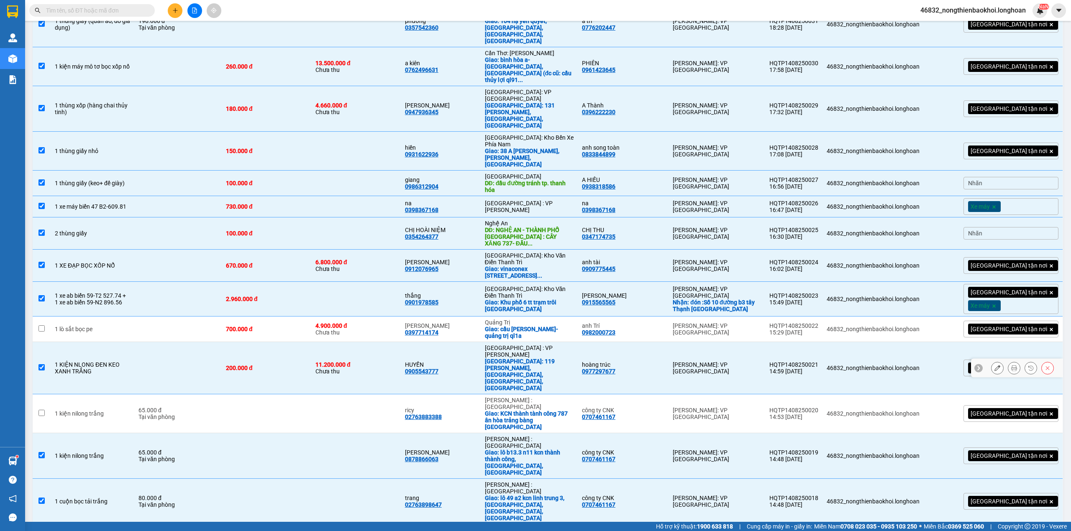
click at [197, 342] on td at bounding box center [177, 368] width 87 height 52
checkbox input "false"
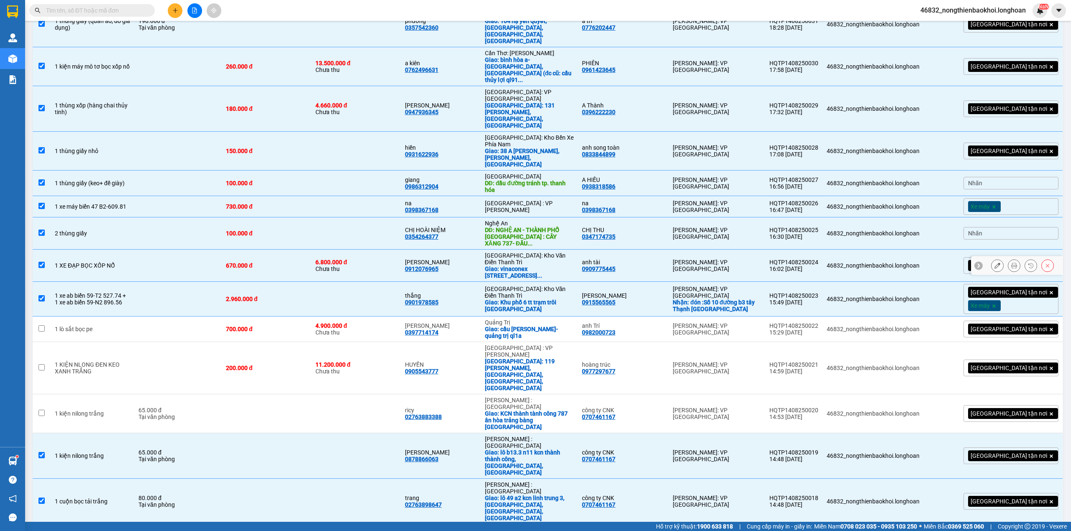
click at [201, 250] on td at bounding box center [177, 266] width 87 height 32
checkbox input "false"
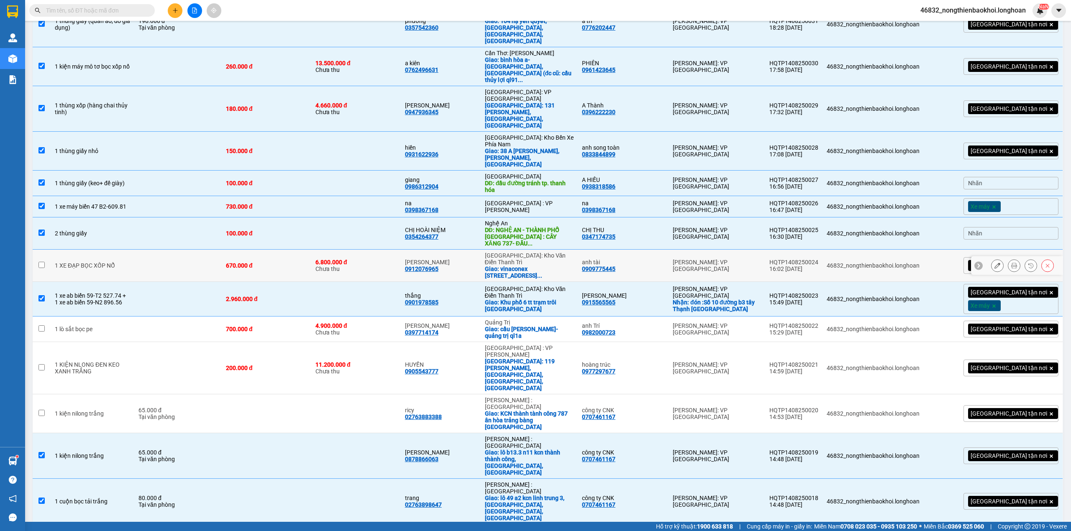
scroll to position [118, 0]
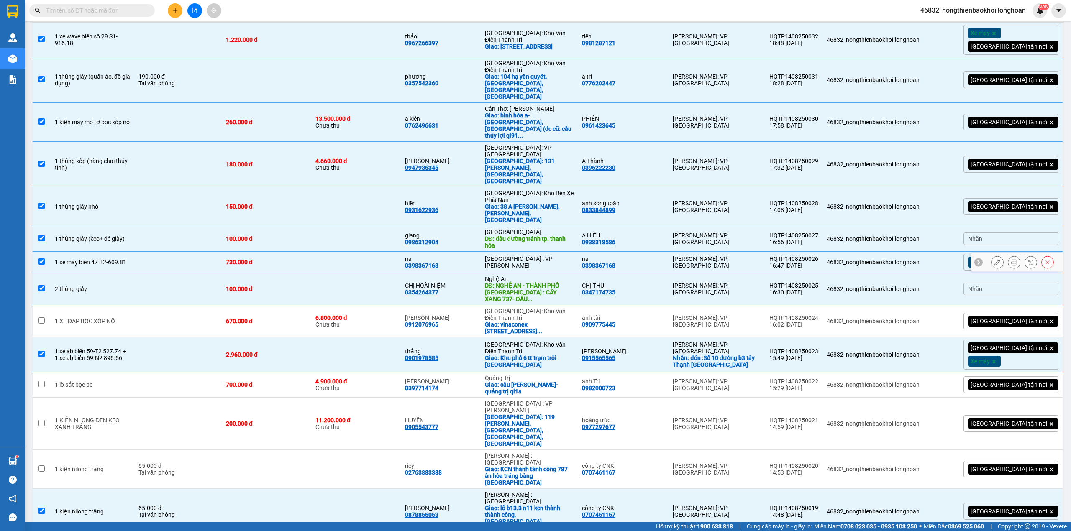
click at [188, 252] on td at bounding box center [177, 262] width 87 height 21
checkbox input "false"
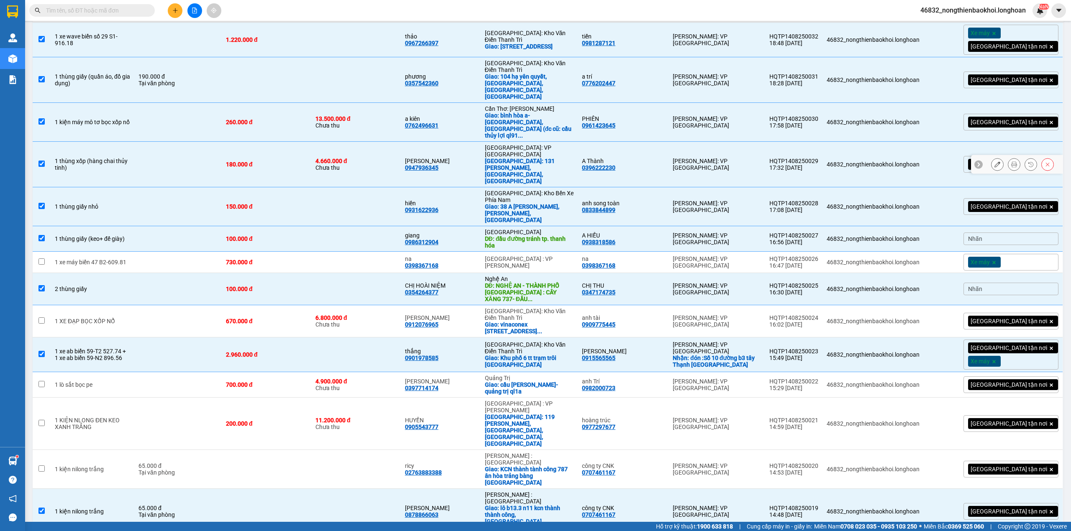
click at [195, 142] on td at bounding box center [177, 165] width 87 height 46
checkbox input "false"
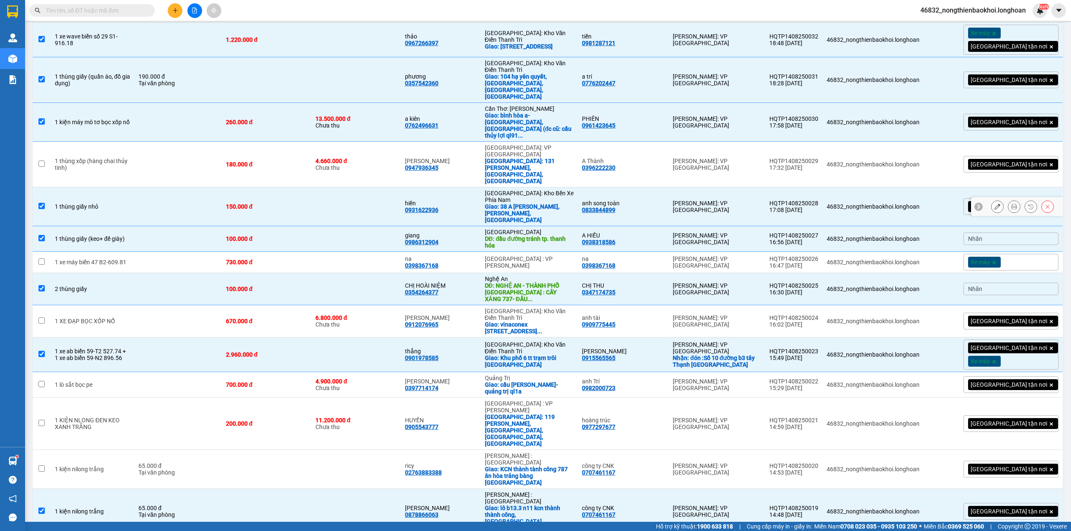
scroll to position [62, 0]
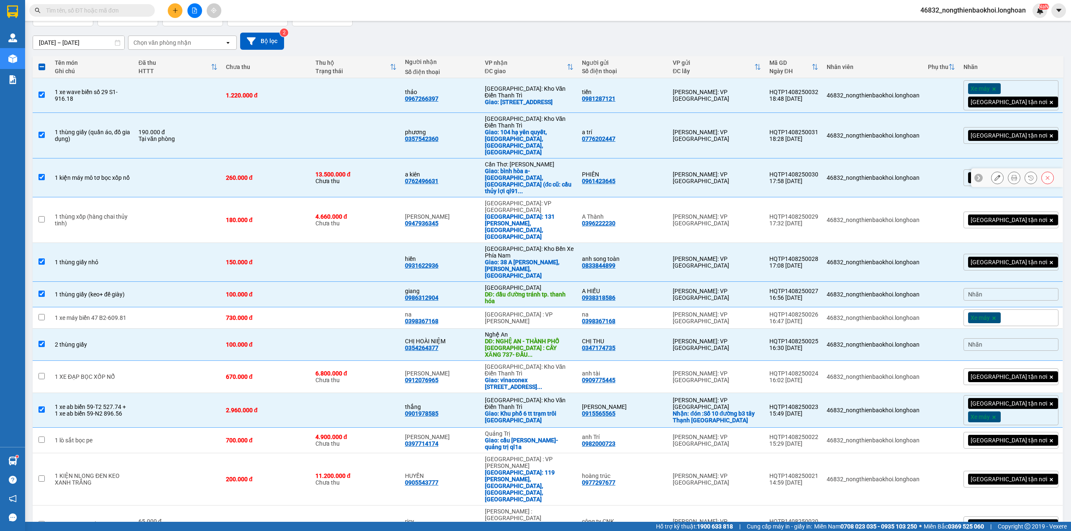
click at [199, 159] on td at bounding box center [177, 178] width 87 height 39
checkbox input "false"
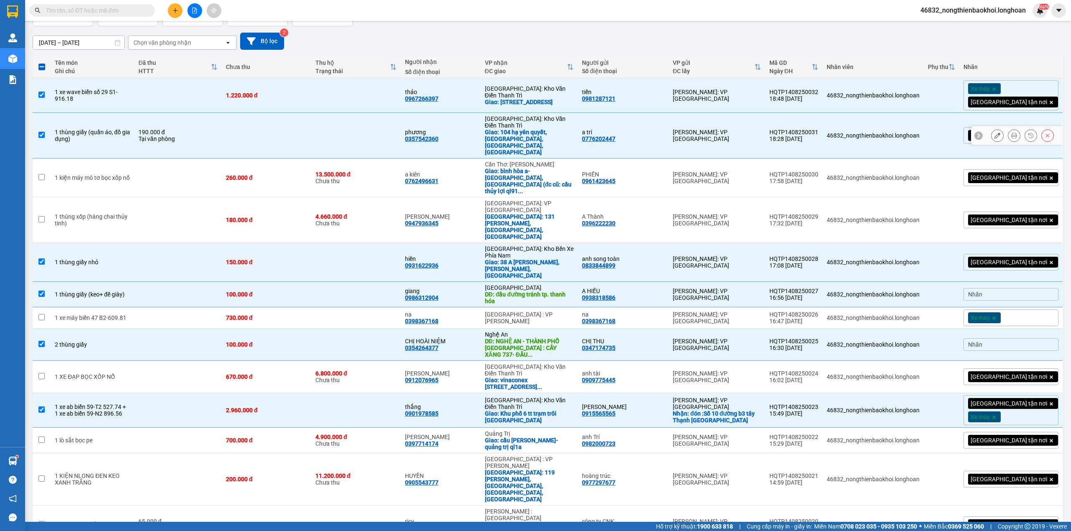
click at [204, 136] on div "Tại văn phòng" at bounding box center [178, 139] width 79 height 7
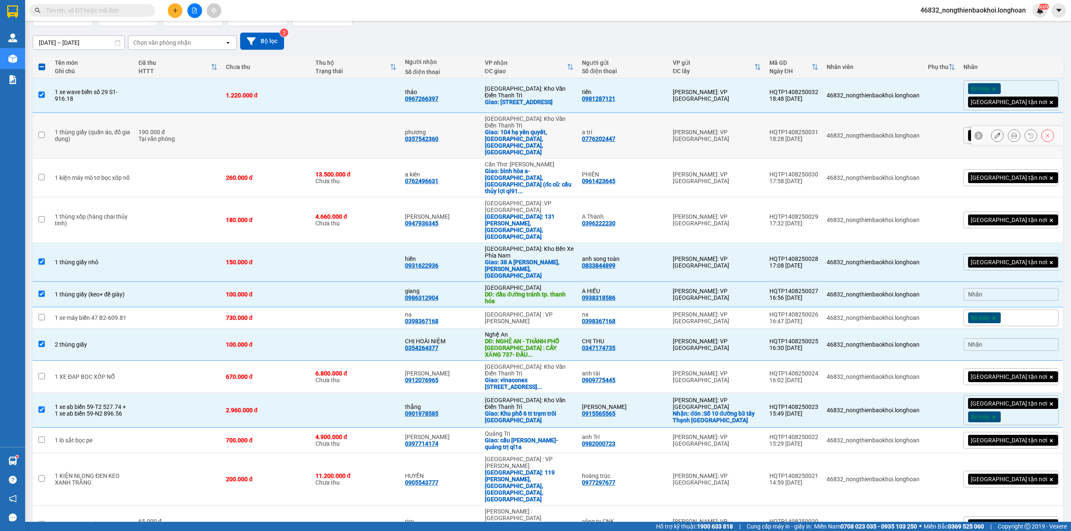
click at [204, 136] on div "Tại văn phòng" at bounding box center [178, 139] width 79 height 7
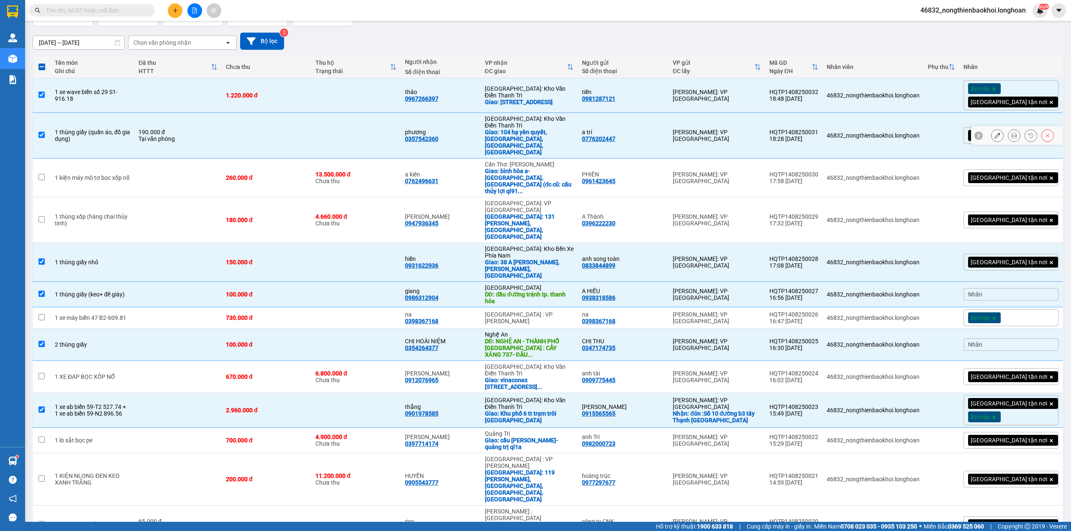
click at [205, 136] on div "Tại văn phòng" at bounding box center [178, 139] width 79 height 7
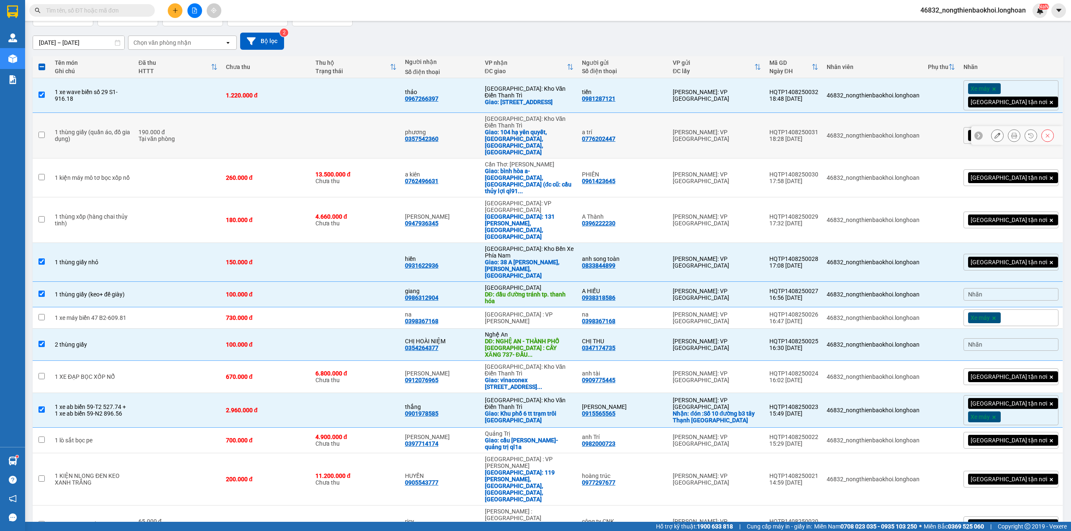
click at [205, 136] on div "Tại văn phòng" at bounding box center [178, 139] width 79 height 7
checkbox input "true"
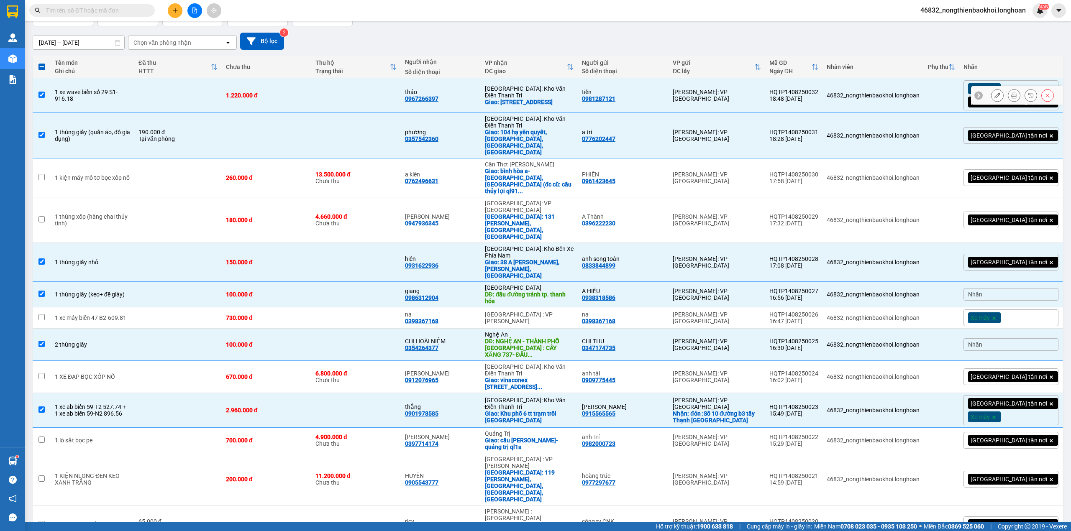
scroll to position [0, 0]
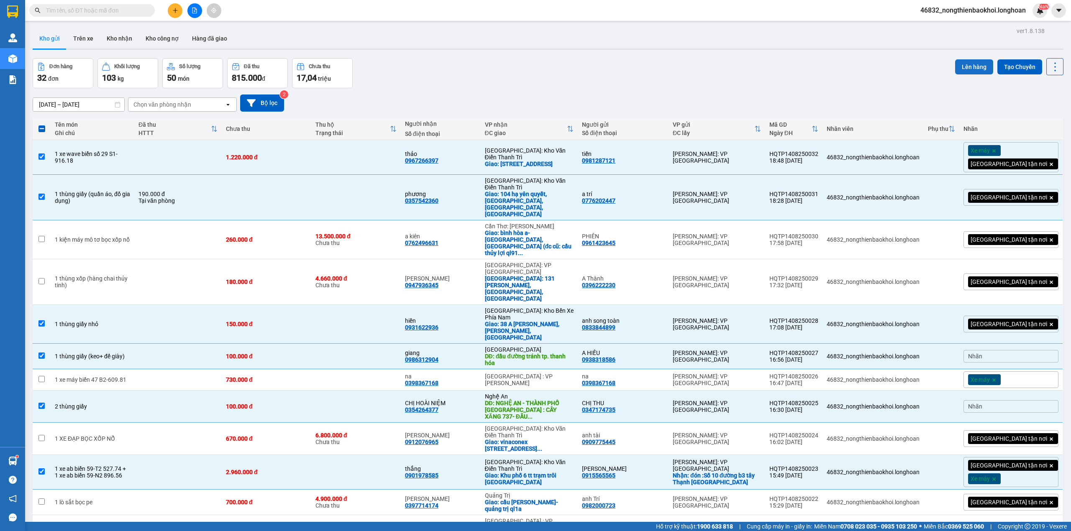
click at [948, 67] on div "Đơn hàng 32 đơn Khối lượng 103 kg Số lượng 50 món Đã thu 815.000 đ Chưa thu 17,…" at bounding box center [548, 73] width 1031 height 30
click at [955, 67] on button "Lên hàng" at bounding box center [974, 66] width 38 height 15
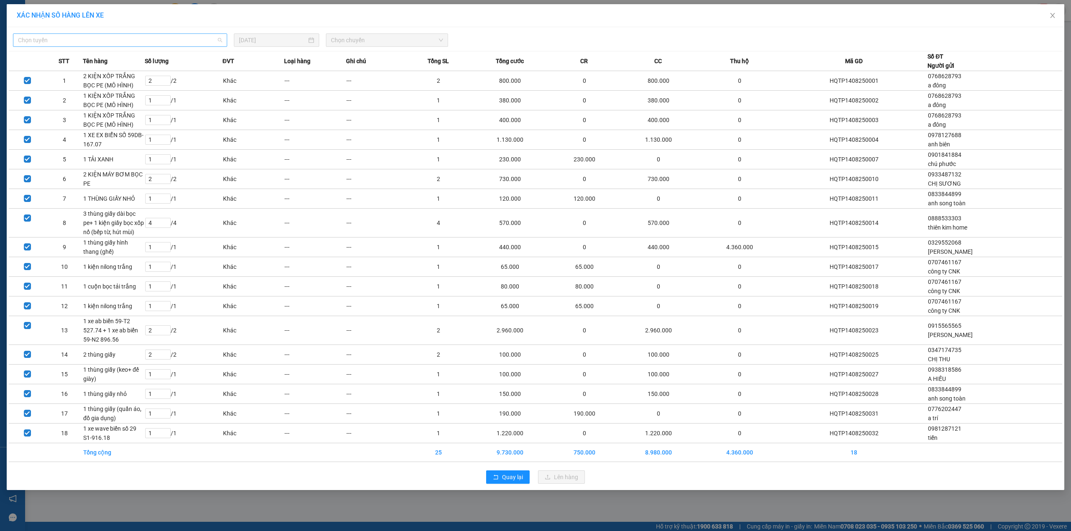
click at [190, 36] on span "Chọn tuyến" at bounding box center [120, 40] width 204 height 13
type input "phu"
click at [151, 57] on div "VP Tân Phú - Kho HCM 1" at bounding box center [120, 56] width 204 height 9
click at [402, 41] on span "Chọn chuyến" at bounding box center [387, 40] width 112 height 13
click at [370, 69] on div "20:30 (TC) - 29E-080.67" at bounding box center [363, 70] width 65 height 9
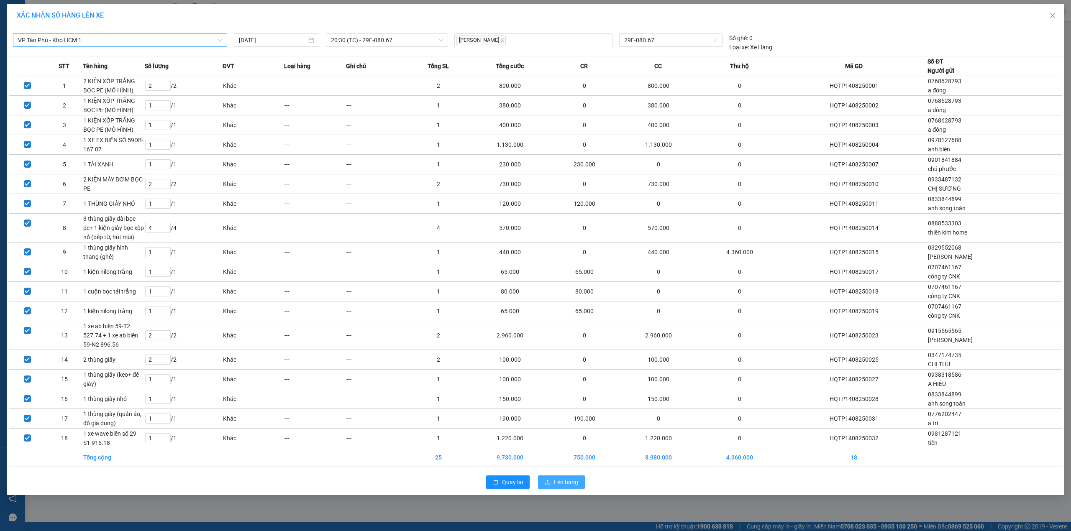
click at [555, 484] on span "Lên hàng" at bounding box center [566, 482] width 24 height 9
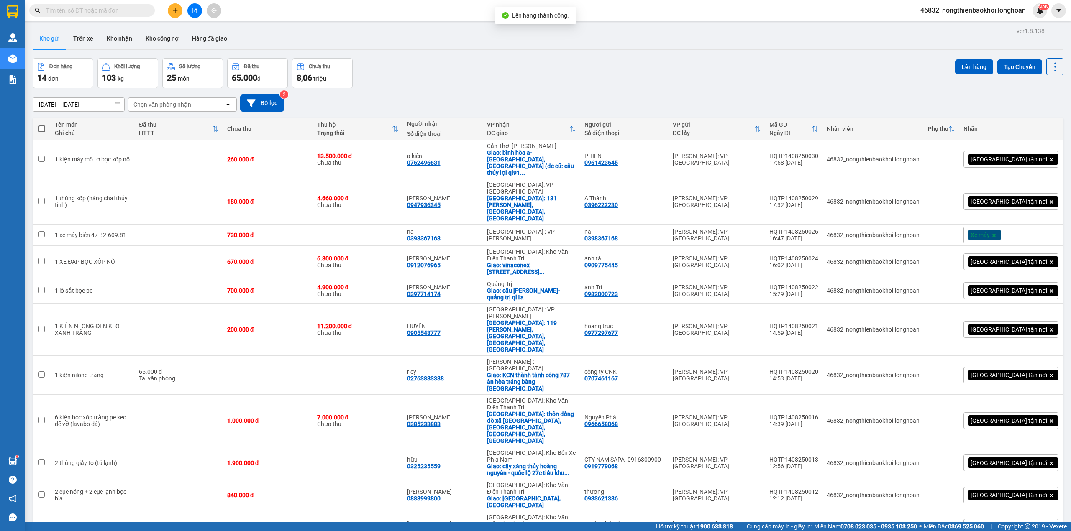
click at [422, 64] on div "Đơn hàng 14 đơn Khối lượng 103 kg Số lượng 25 món Đã thu 65.000 đ Chưa thu 8,06…" at bounding box center [548, 73] width 1031 height 30
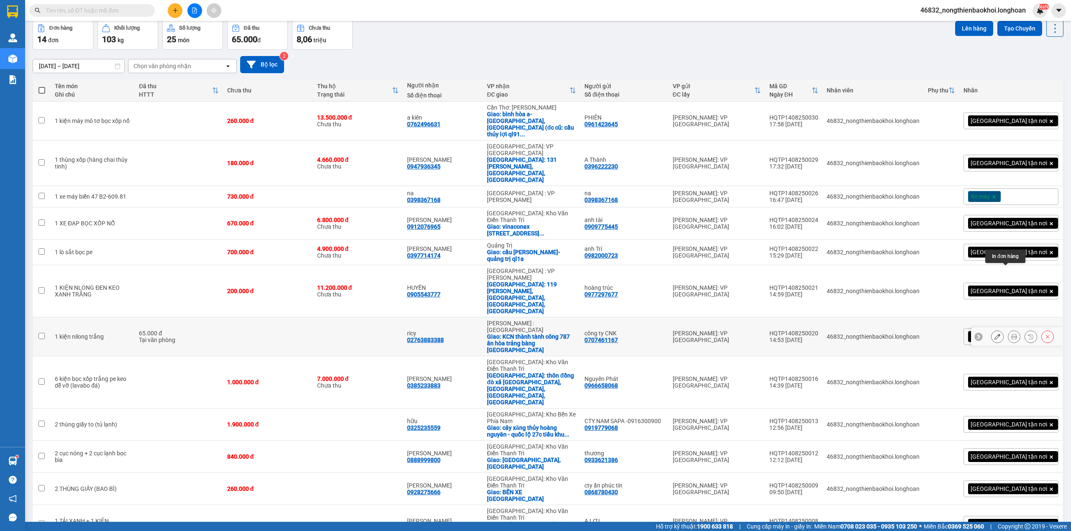
click at [1011, 334] on icon at bounding box center [1014, 337] width 6 height 6
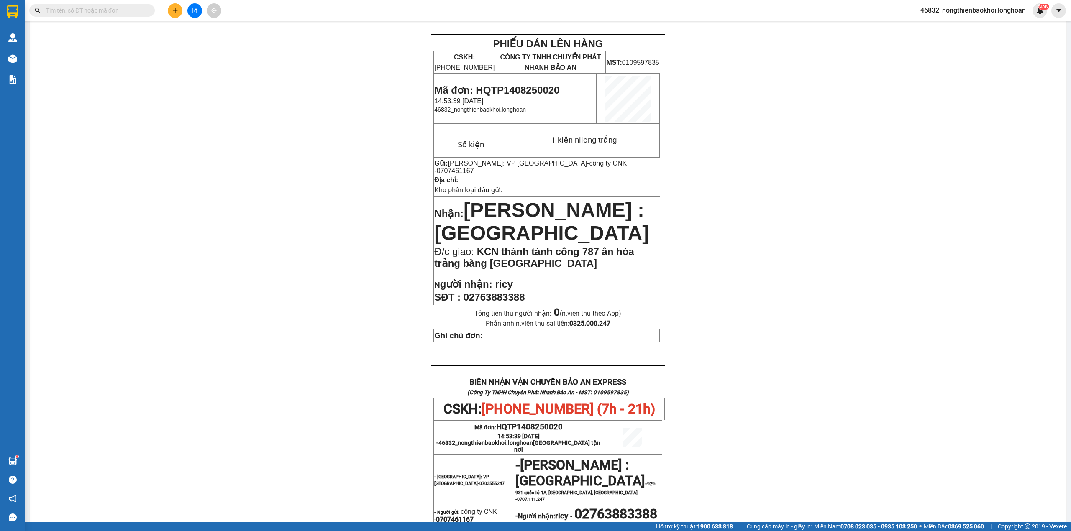
click at [335, 236] on div "PHIẾU DÁN LÊN HÀNG CSKH: 1900.06.88.33 CÔNG TY TNHH CHUYỂN PHÁT NHANH BẢO AN MS…" at bounding box center [548, 411] width 1017 height 755
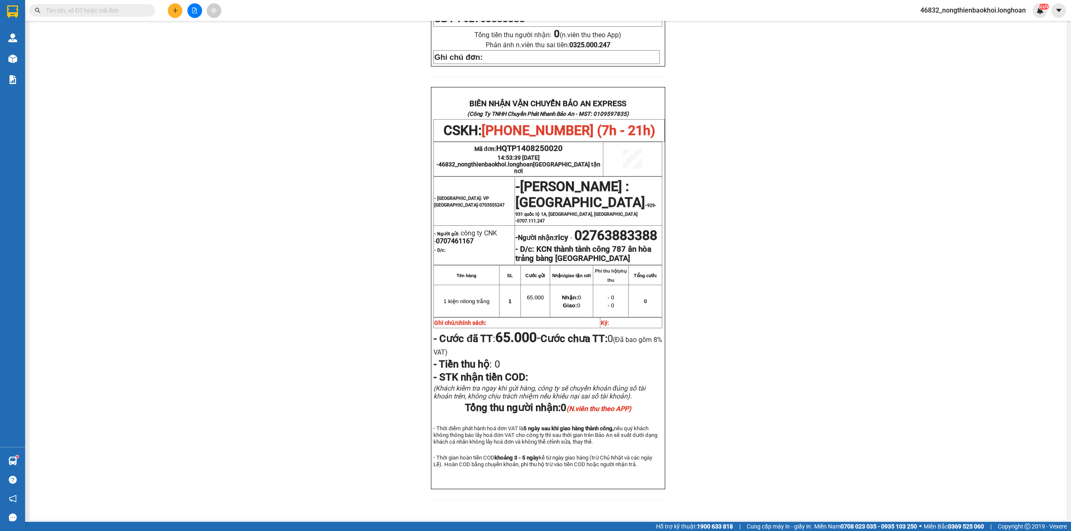
scroll to position [352, 0]
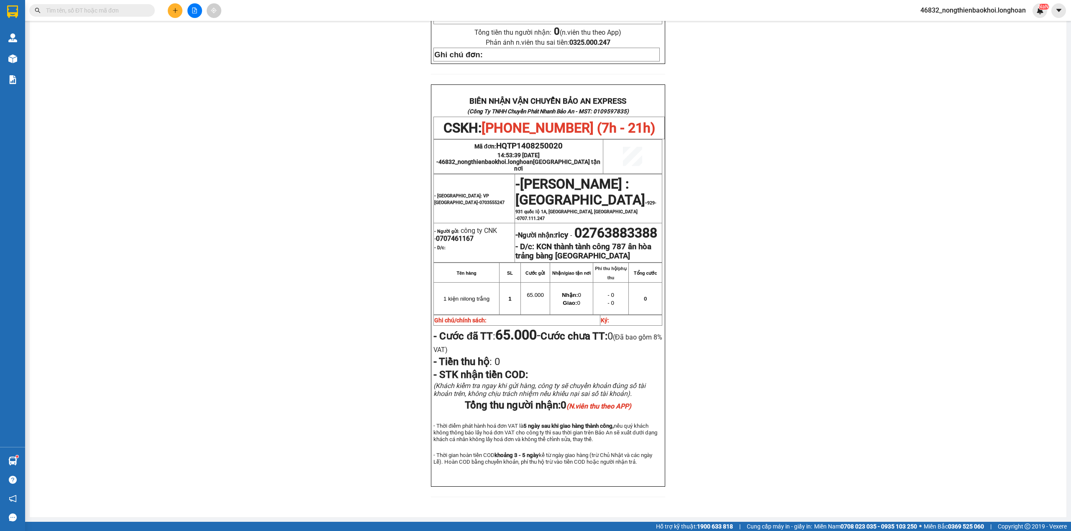
click at [322, 362] on div "PHIẾU DÁN LÊN HÀNG CSKH: 1900.06.88.33 CÔNG TY TNHH CHUYỂN PHÁT NHANH BẢO AN MS…" at bounding box center [548, 130] width 1017 height 755
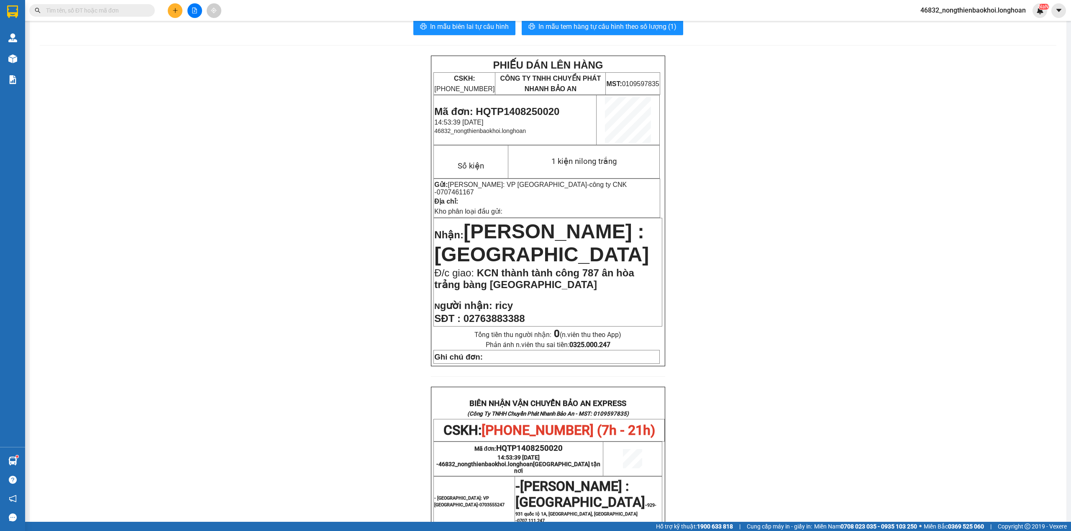
scroll to position [0, 0]
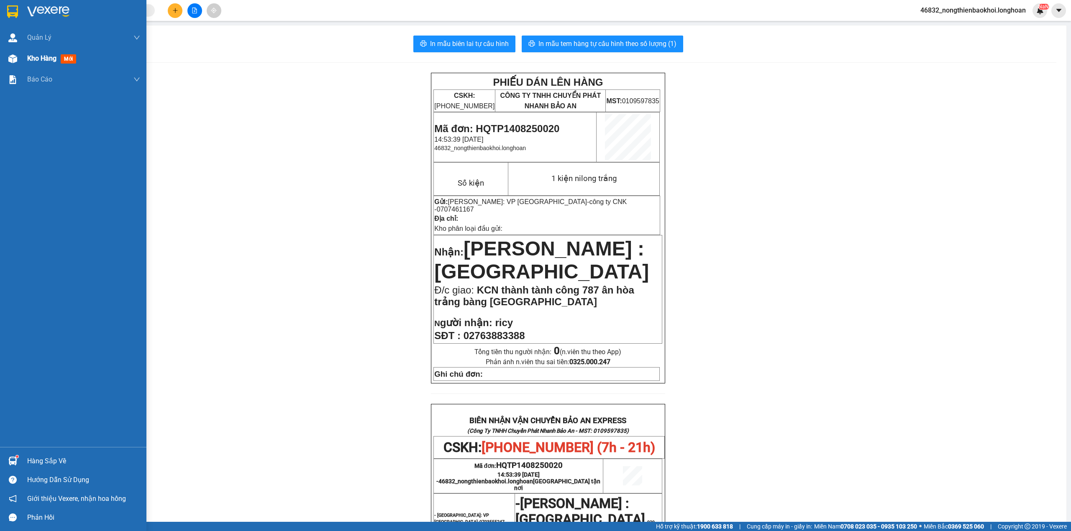
click at [14, 57] on img at bounding box center [12, 58] width 9 height 9
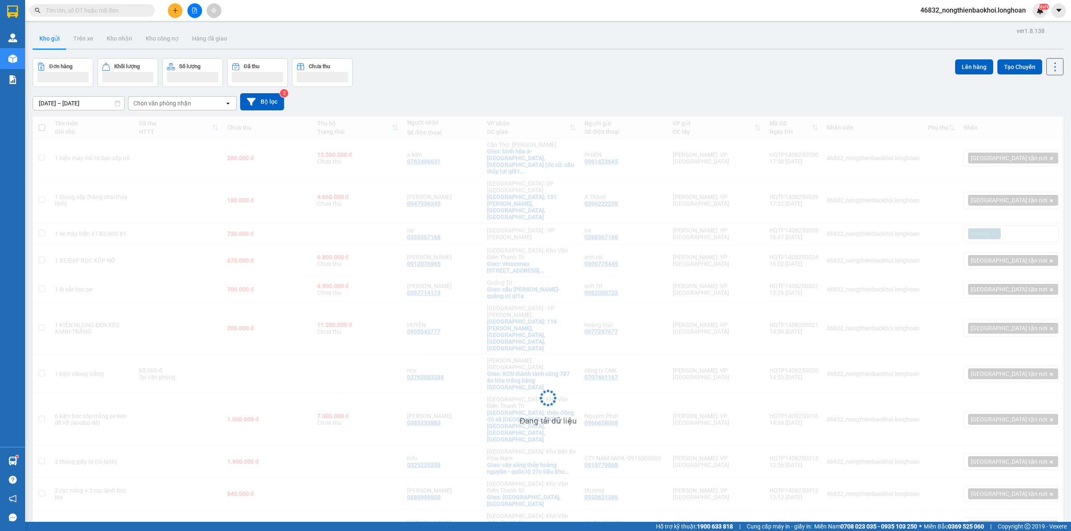
click at [498, 78] on div "Đơn hàng Khối lượng Số lượng Đã thu Chưa thu Lên hàng Tạo Chuyến" at bounding box center [548, 72] width 1031 height 29
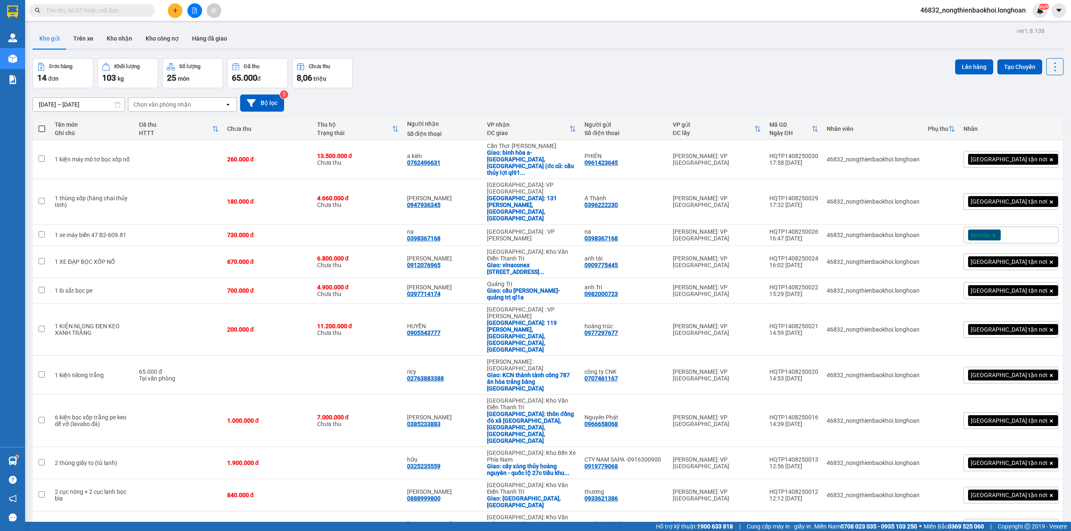
click at [530, 90] on div "16/07/2025 – 14/08/2025 Press the down arrow key to interact with the calendar …" at bounding box center [548, 103] width 1031 height 30
click at [612, 91] on div "16/07/2025 – 14/08/2025 Press the down arrow key to interact with the calendar …" at bounding box center [548, 103] width 1031 height 30
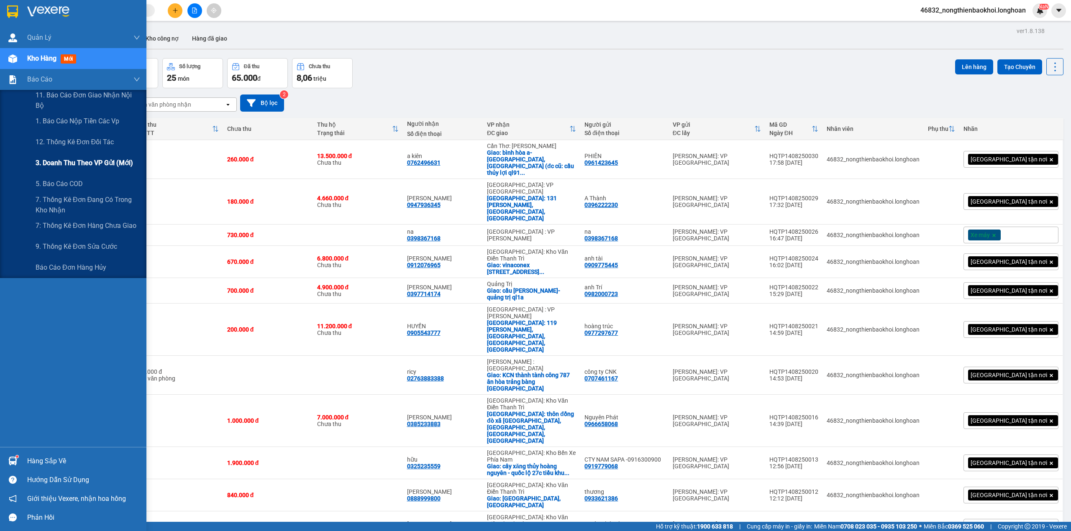
click at [90, 164] on span "3. Doanh Thu theo VP Gửi (mới)" at bounding box center [85, 163] width 98 height 10
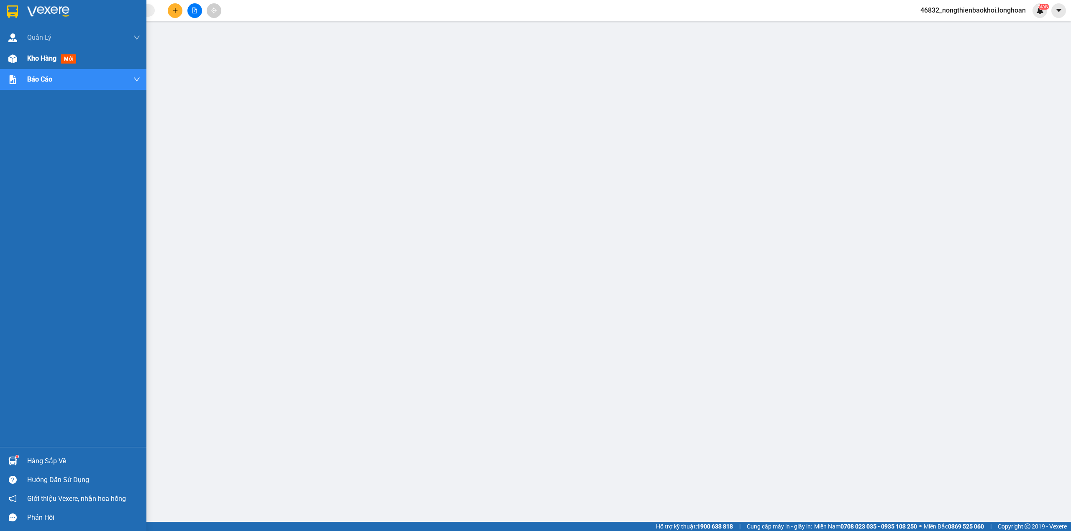
click at [18, 57] on div at bounding box center [12, 58] width 15 height 15
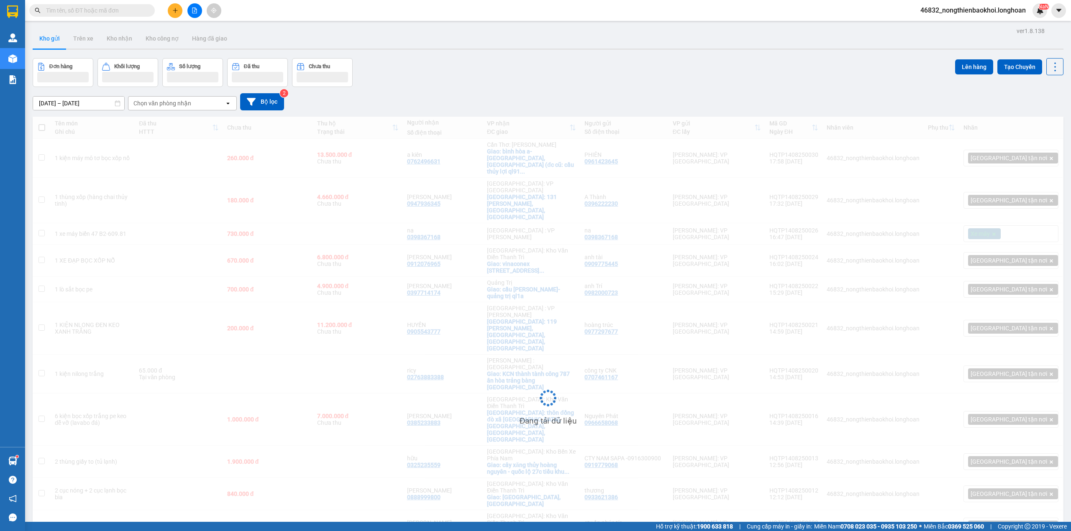
click at [526, 58] on div "Đơn hàng Khối lượng Số lượng Đã thu Chưa thu Lên hàng Tạo Chuyến" at bounding box center [548, 72] width 1031 height 29
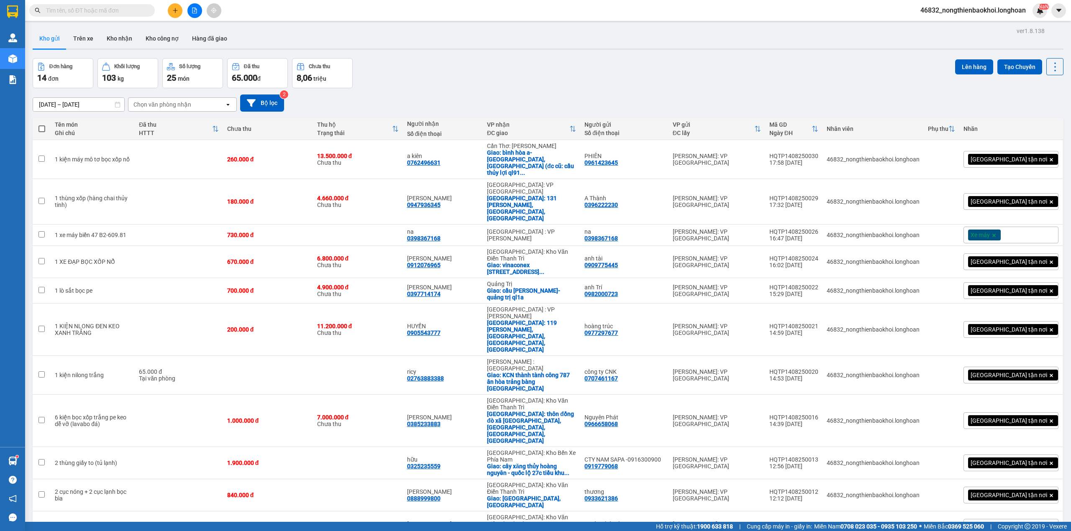
click at [567, 99] on div "16/07/2025 – 14/08/2025 Press the down arrow key to interact with the calendar …" at bounding box center [548, 103] width 1031 height 17
click at [540, 75] on div "Đơn hàng 14 đơn Khối lượng 103 kg Số lượng 25 món Đã thu 65.000 đ Chưa thu 8,06…" at bounding box center [548, 73] width 1031 height 30
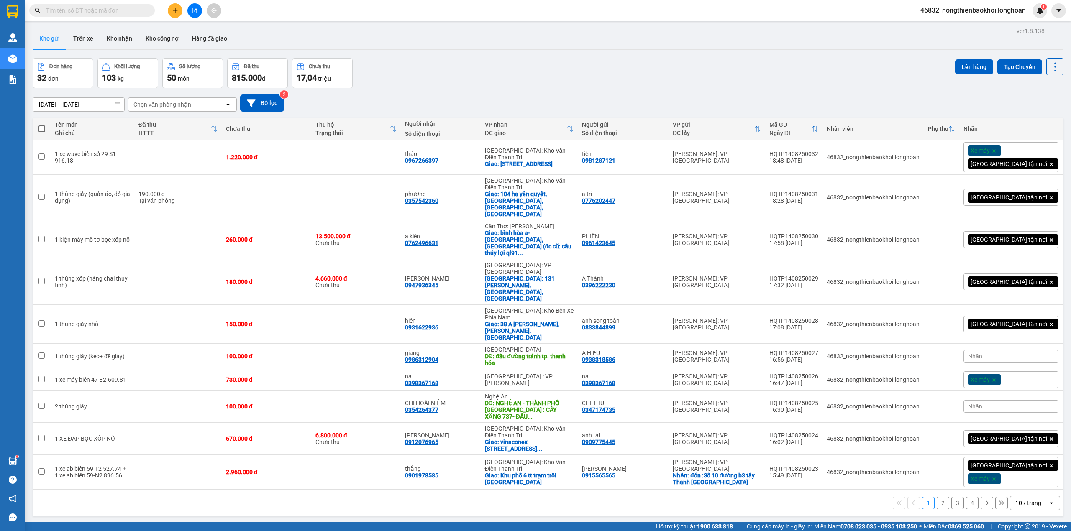
click at [551, 80] on div "Đơn hàng 32 đơn Khối lượng 103 kg Số lượng 50 món Đã thu 815.000 đ Chưa thu 17,…" at bounding box center [548, 73] width 1031 height 30
click at [471, 77] on div "Đơn hàng 32 đơn Khối lượng 103 kg Số lượng 50 món Đã thu 815.000 đ Chưa thu 17,…" at bounding box center [548, 73] width 1031 height 30
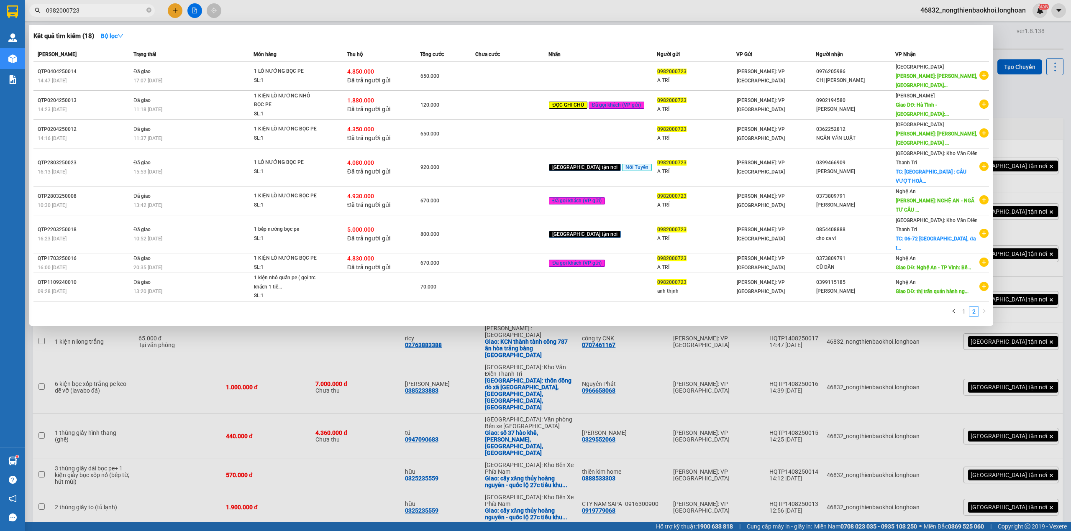
click at [503, 481] on div at bounding box center [535, 265] width 1071 height 531
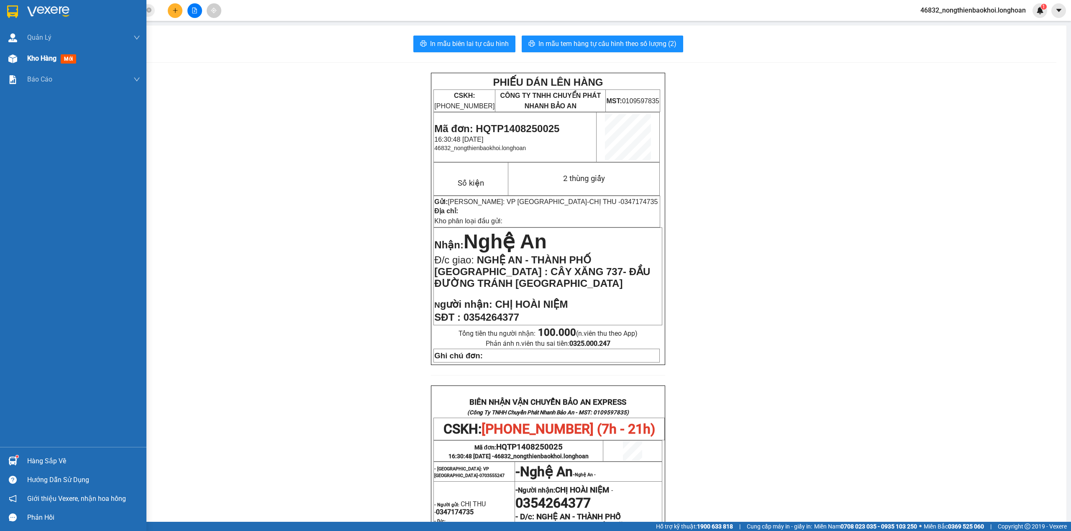
click at [3, 58] on div "Kho hàng mới" at bounding box center [73, 58] width 146 height 21
